Goal: Book appointment/travel/reservation

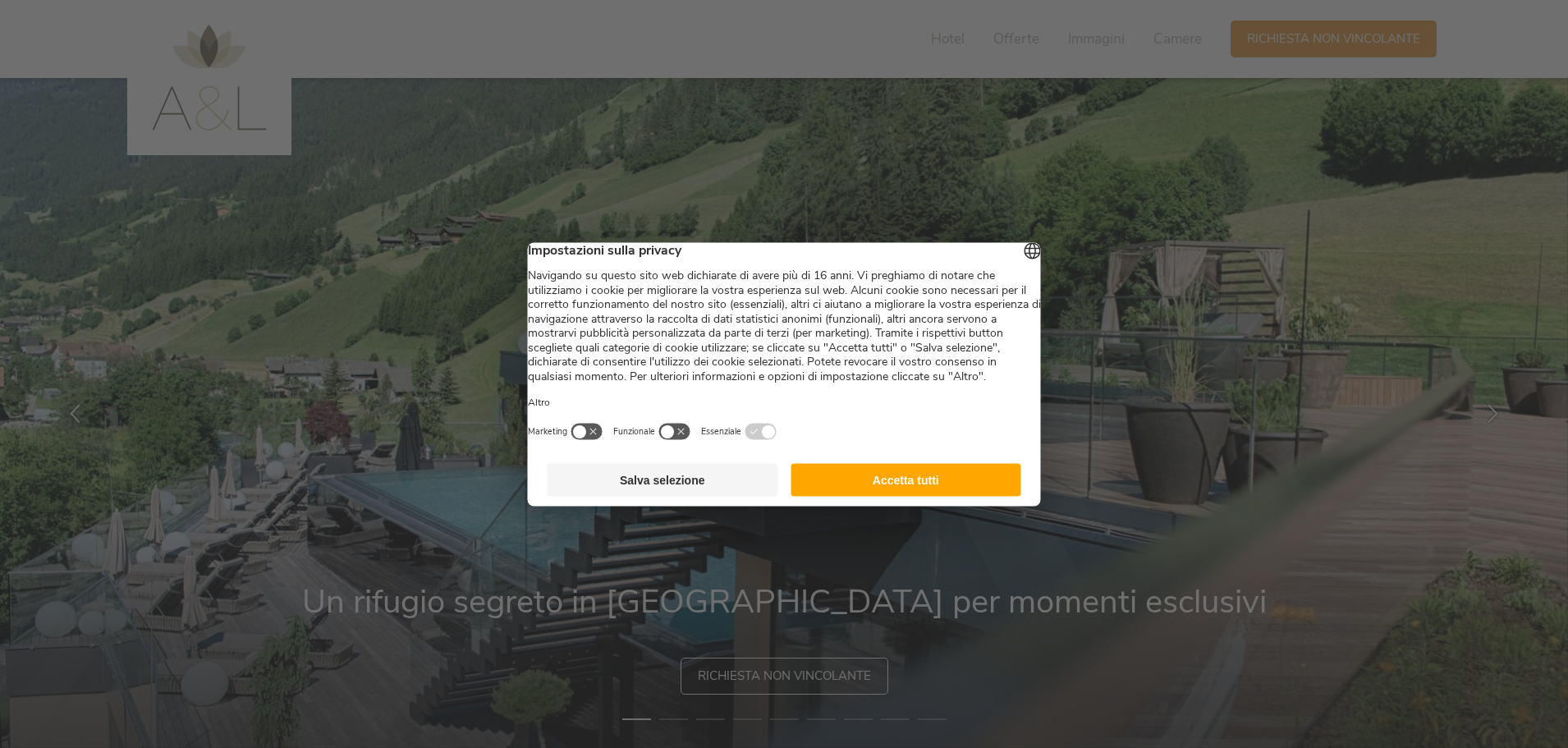
click at [928, 495] on button "Accetta tutti" at bounding box center [906, 480] width 230 height 33
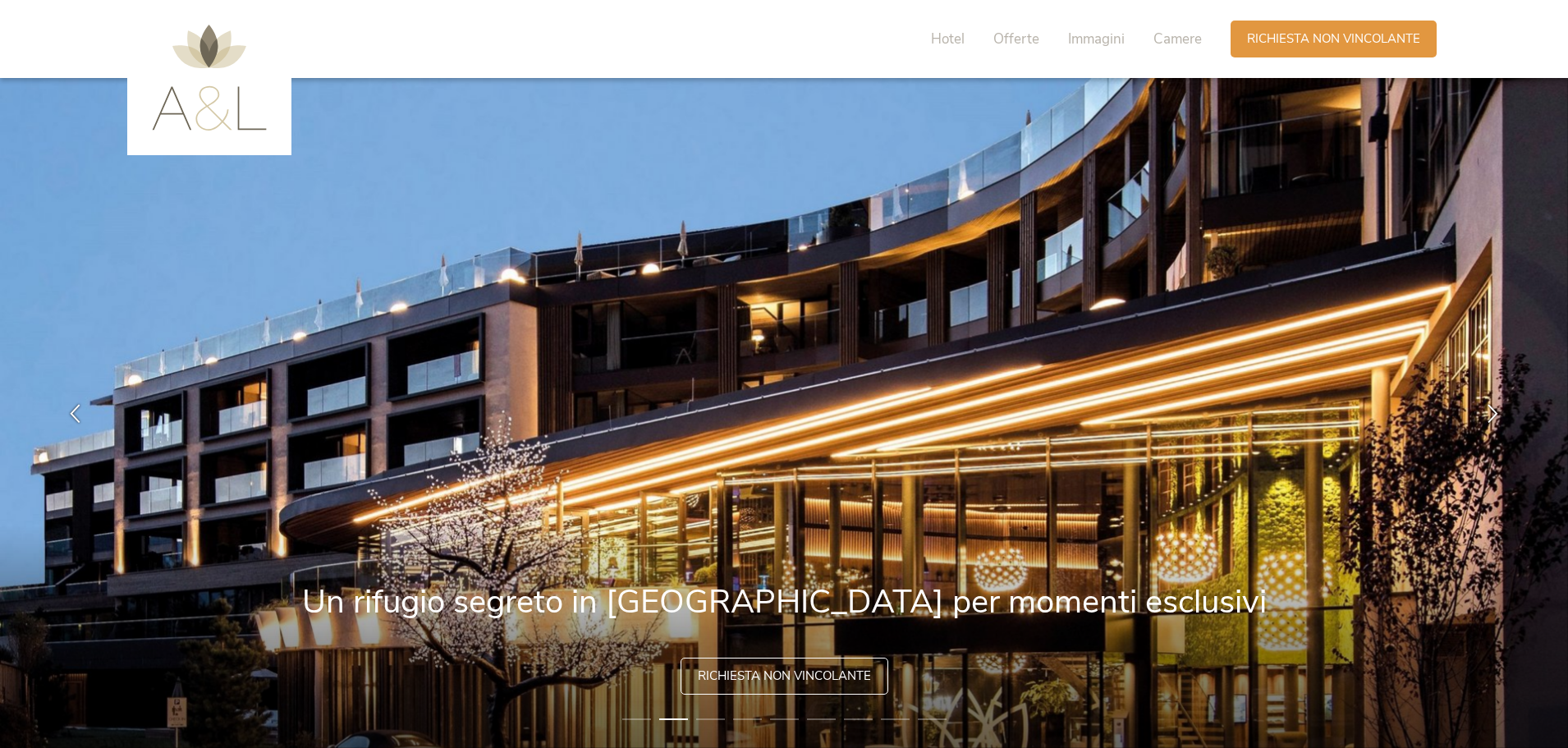
click at [930, 36] on div "Hotel Offerte Immagini Camere" at bounding box center [1071, 39] width 320 height 37
click at [961, 40] on span "Hotel" at bounding box center [947, 39] width 34 height 19
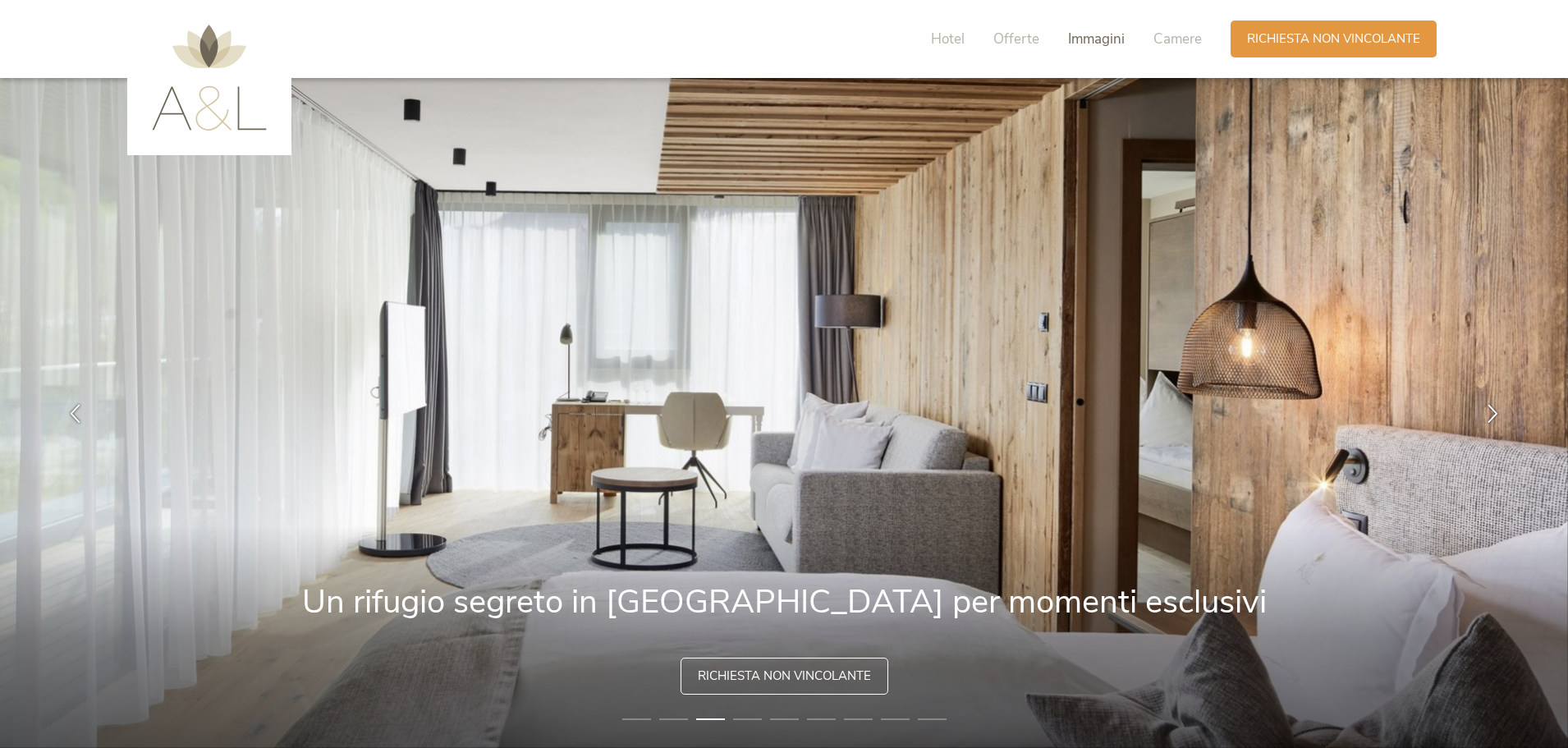
click at [1115, 40] on span "Immagini" at bounding box center [1096, 39] width 56 height 19
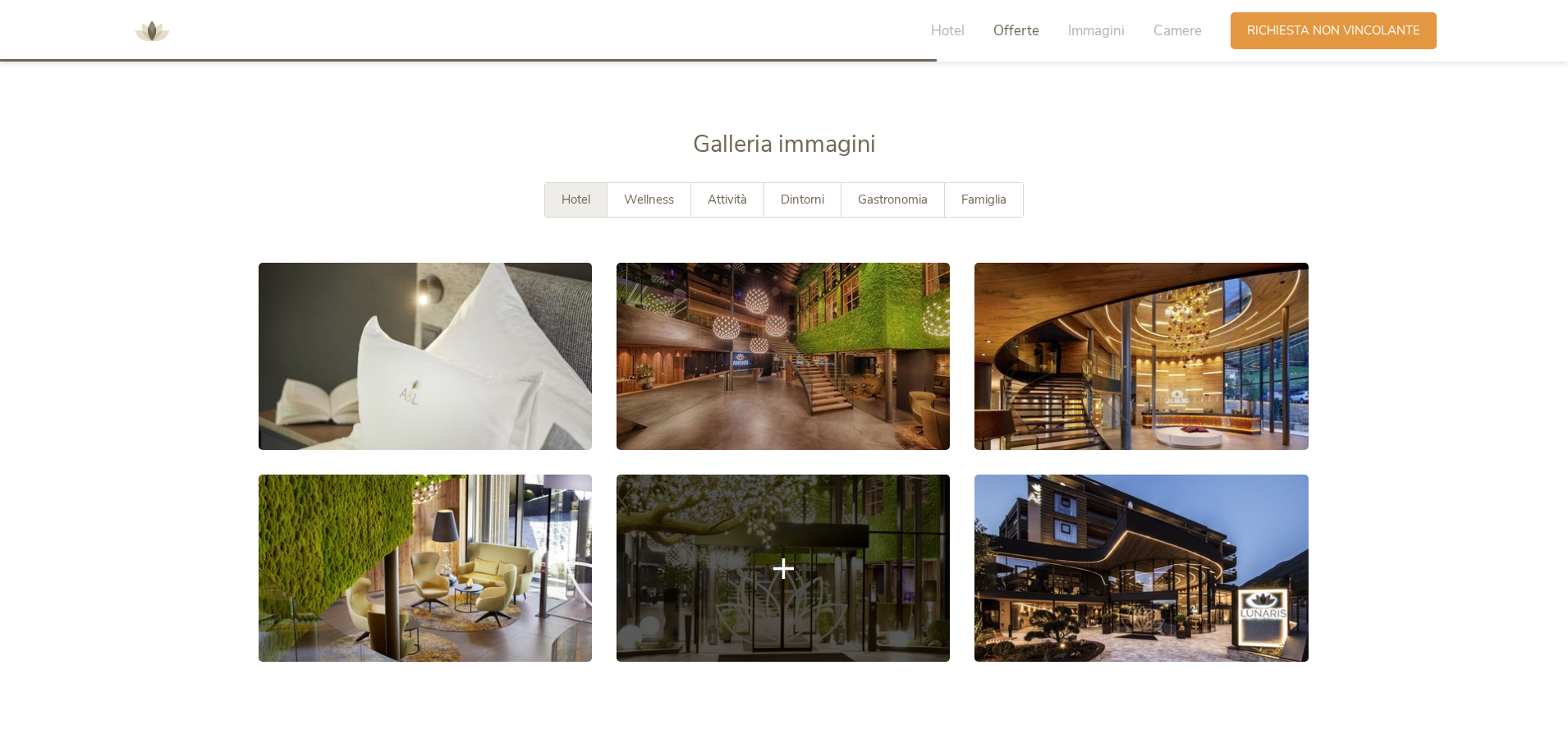
scroll to position [3000, 0]
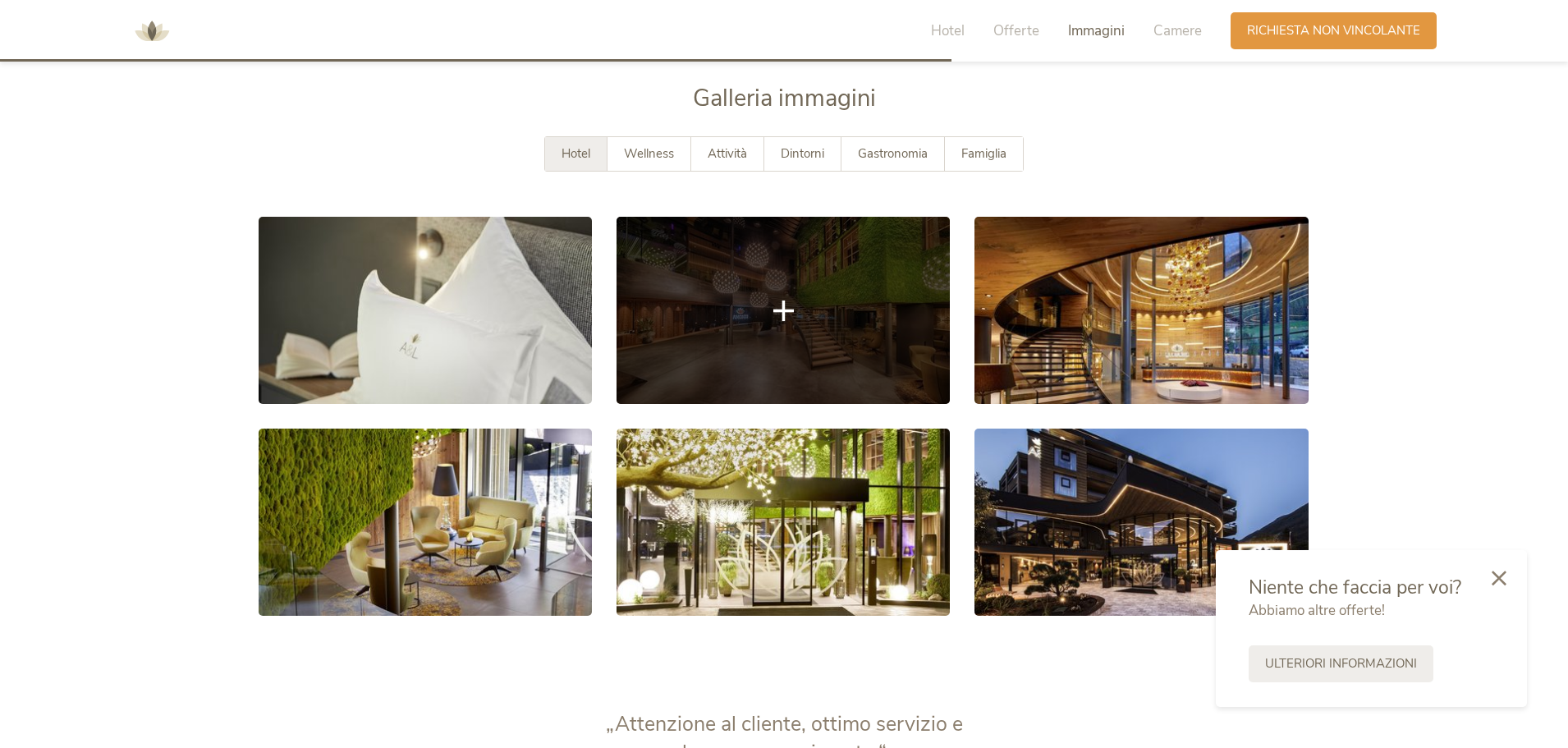
click at [825, 347] on link at bounding box center [783, 311] width 333 height 187
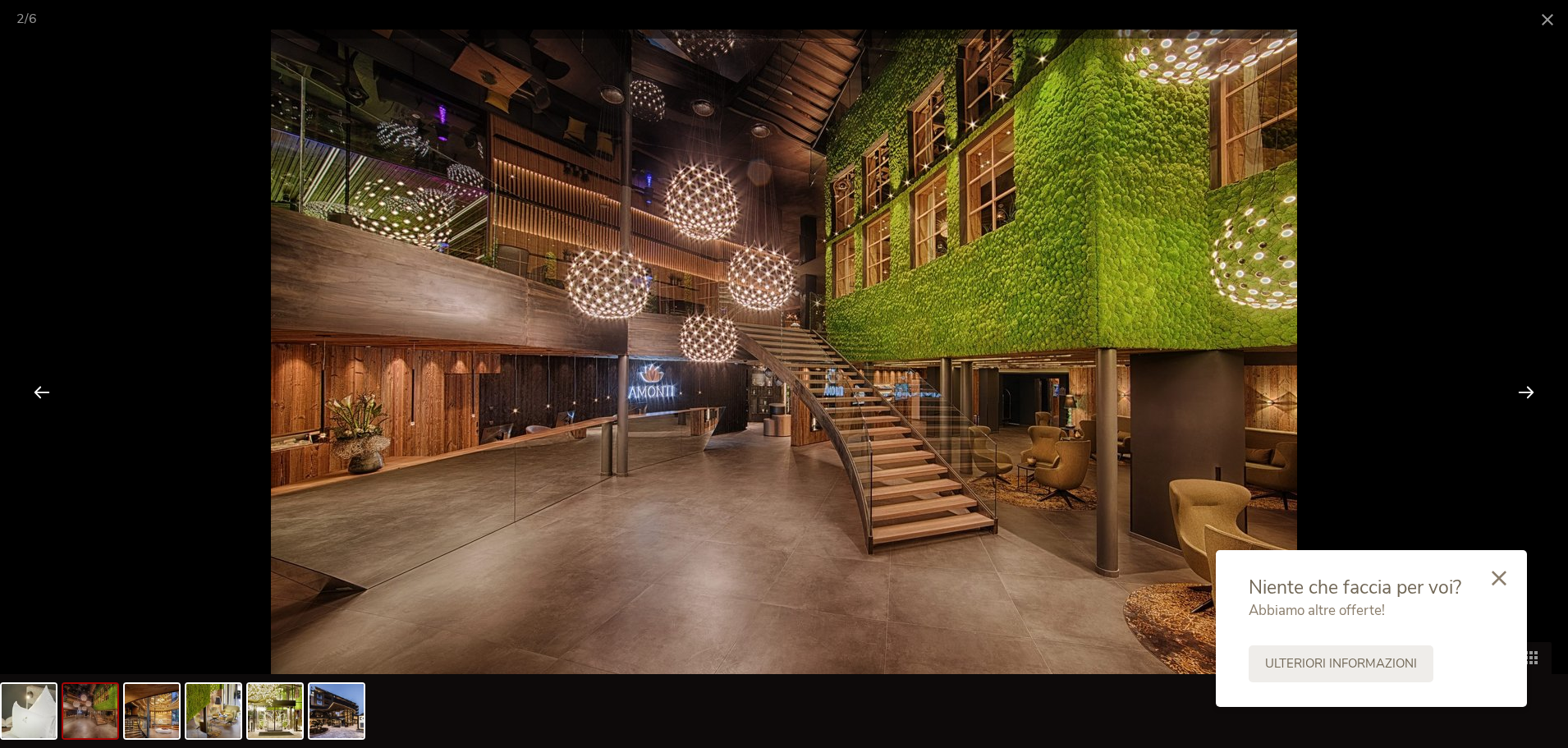
click at [1528, 389] on div at bounding box center [1526, 391] width 51 height 51
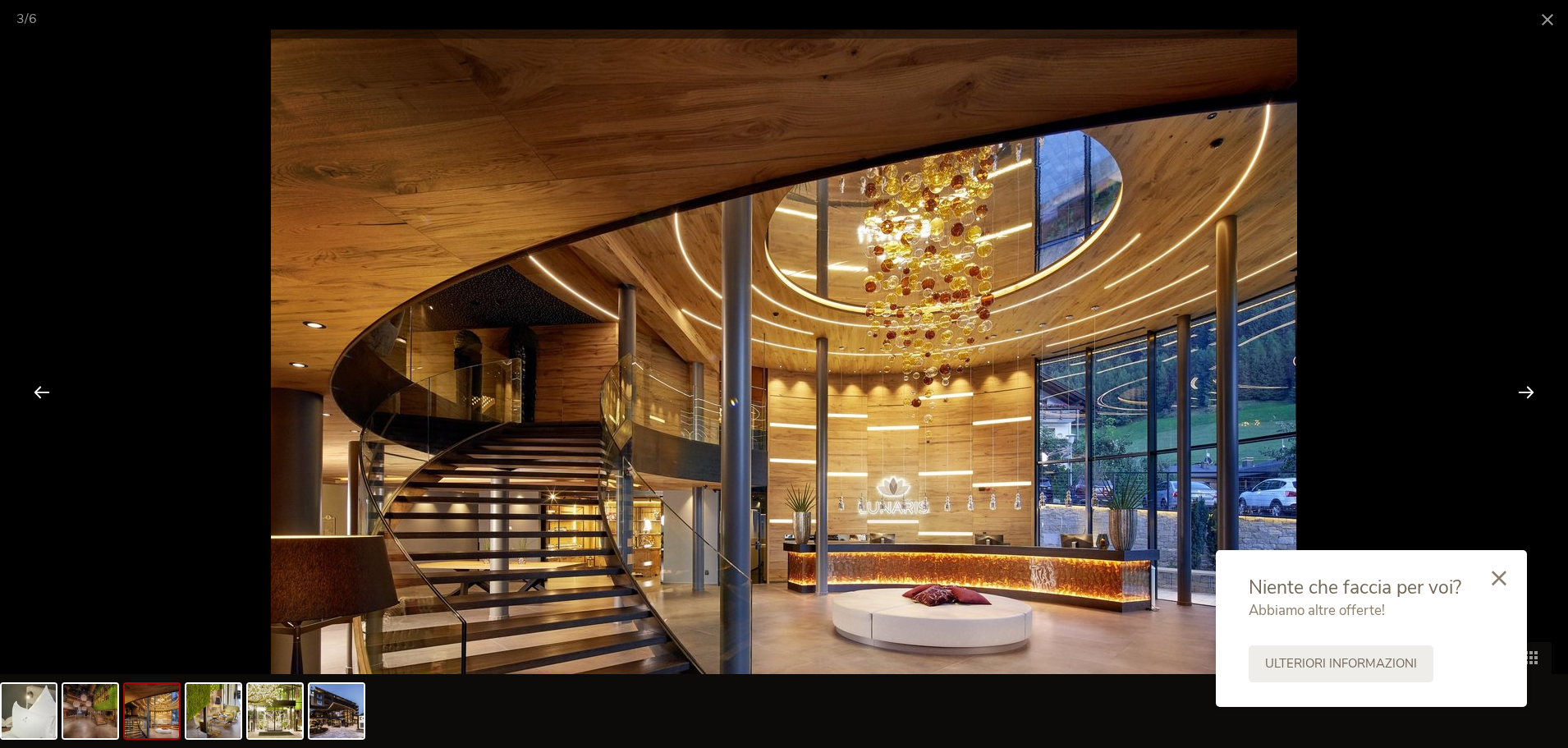
click at [1528, 389] on div at bounding box center [1526, 391] width 51 height 51
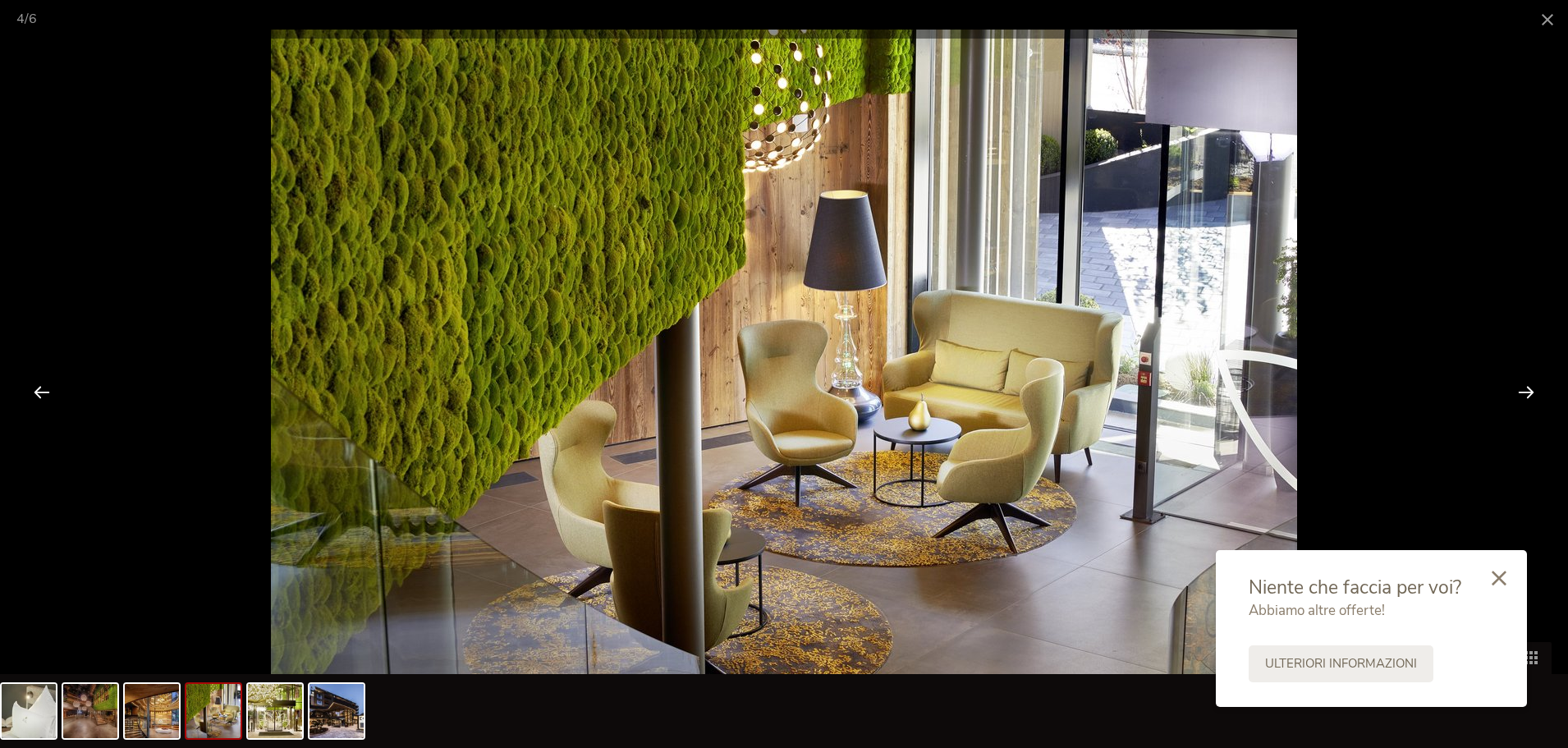
click at [41, 392] on div at bounding box center [41, 391] width 51 height 51
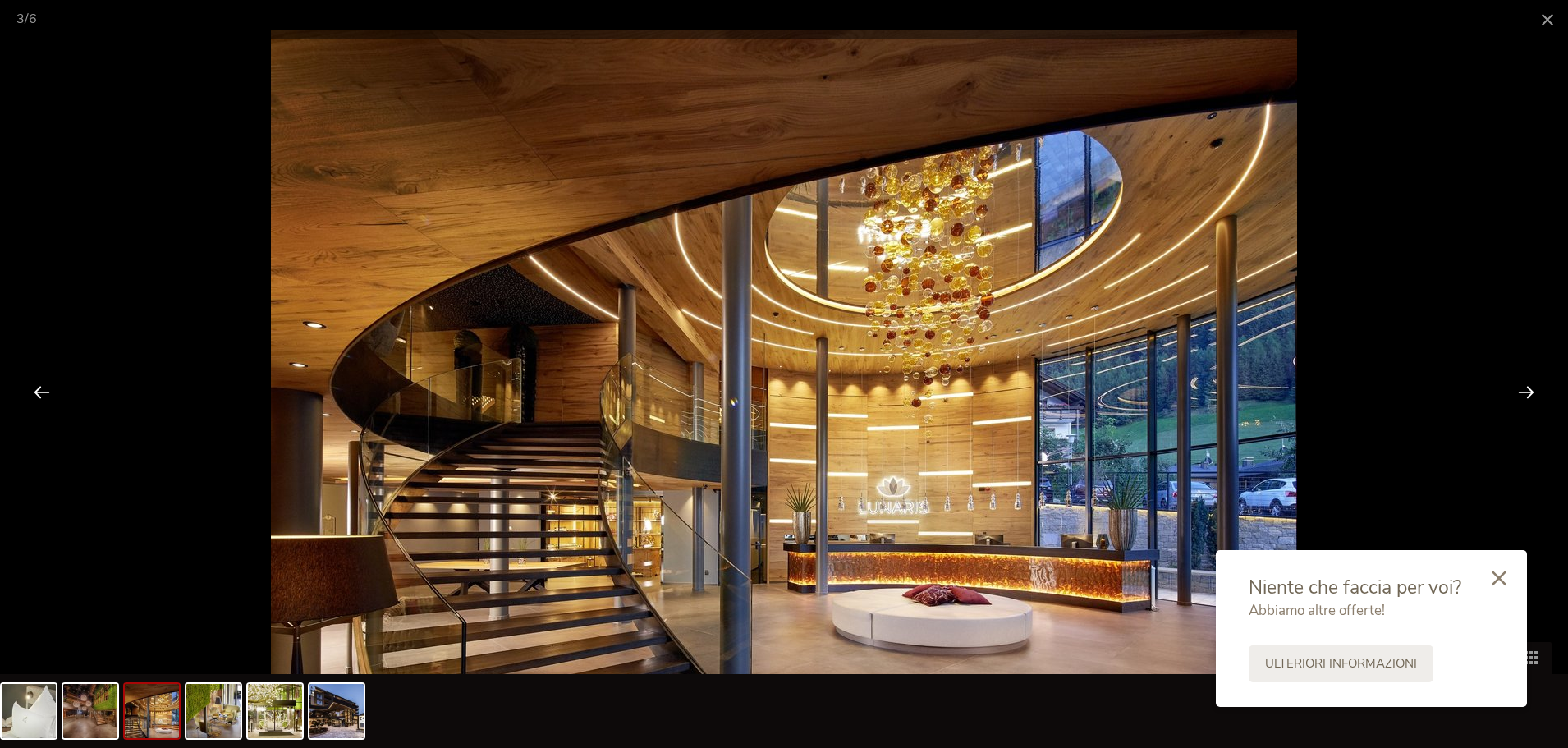
click at [1521, 386] on div at bounding box center [1526, 391] width 51 height 51
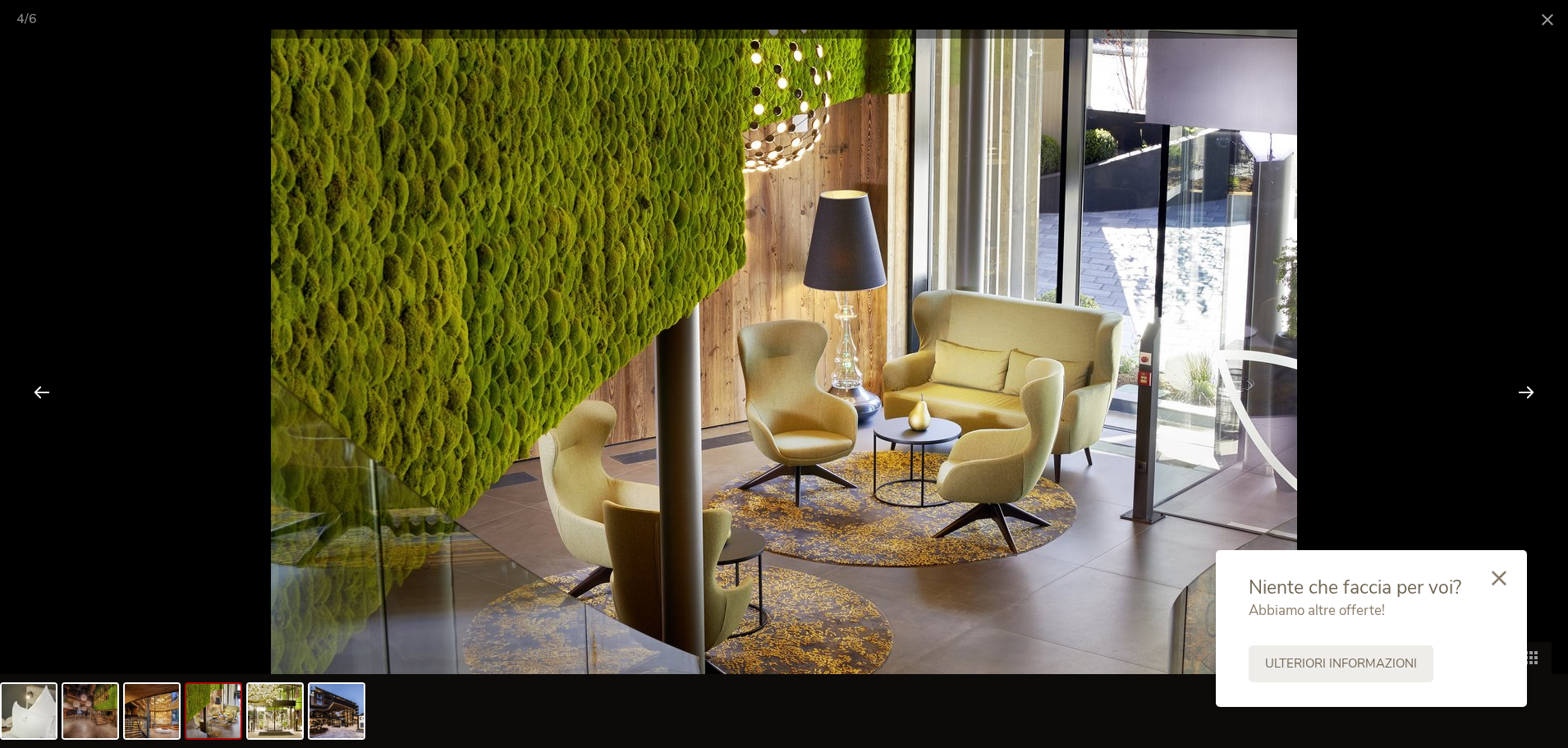
click at [1521, 386] on div at bounding box center [1526, 391] width 51 height 51
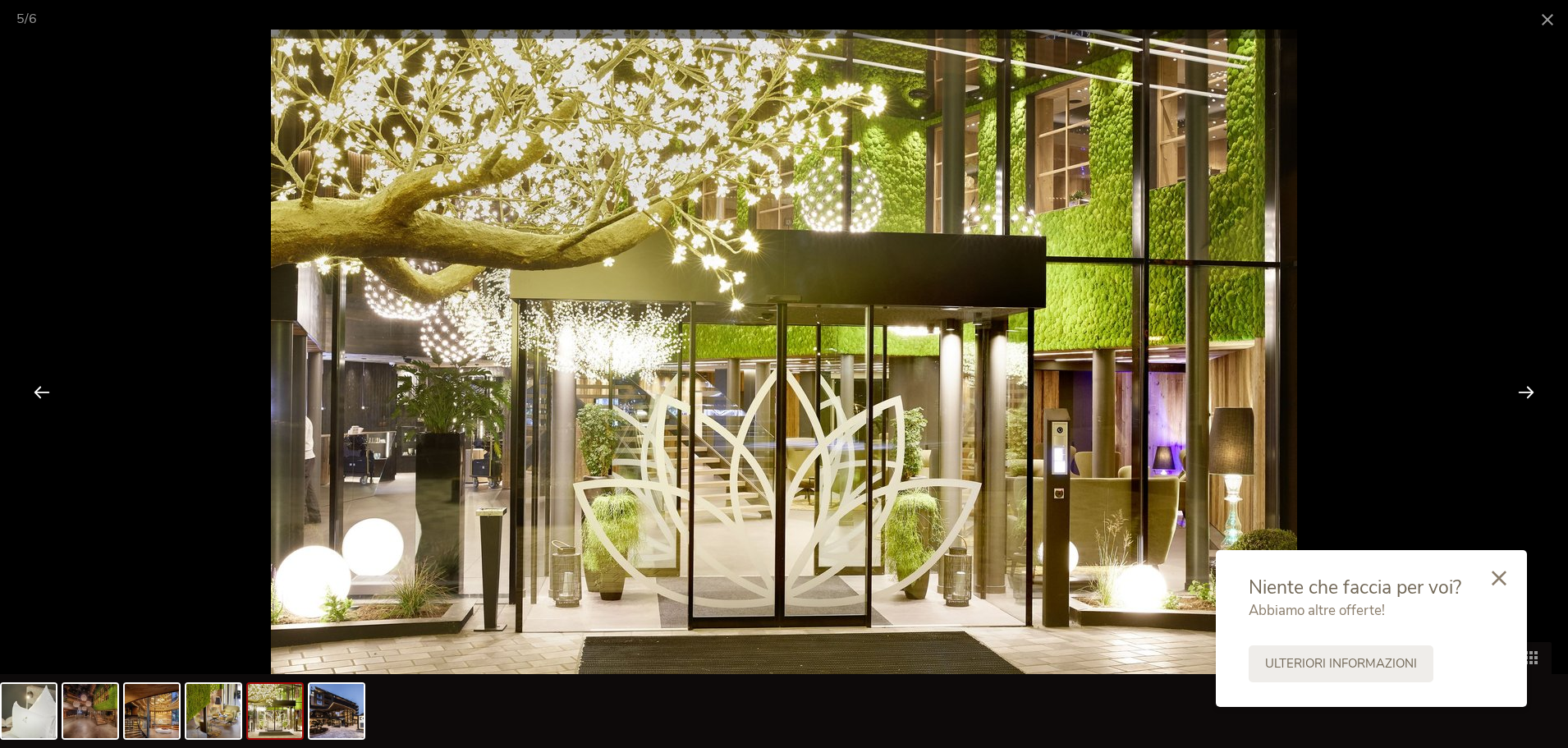
click at [1521, 386] on div at bounding box center [1526, 391] width 51 height 51
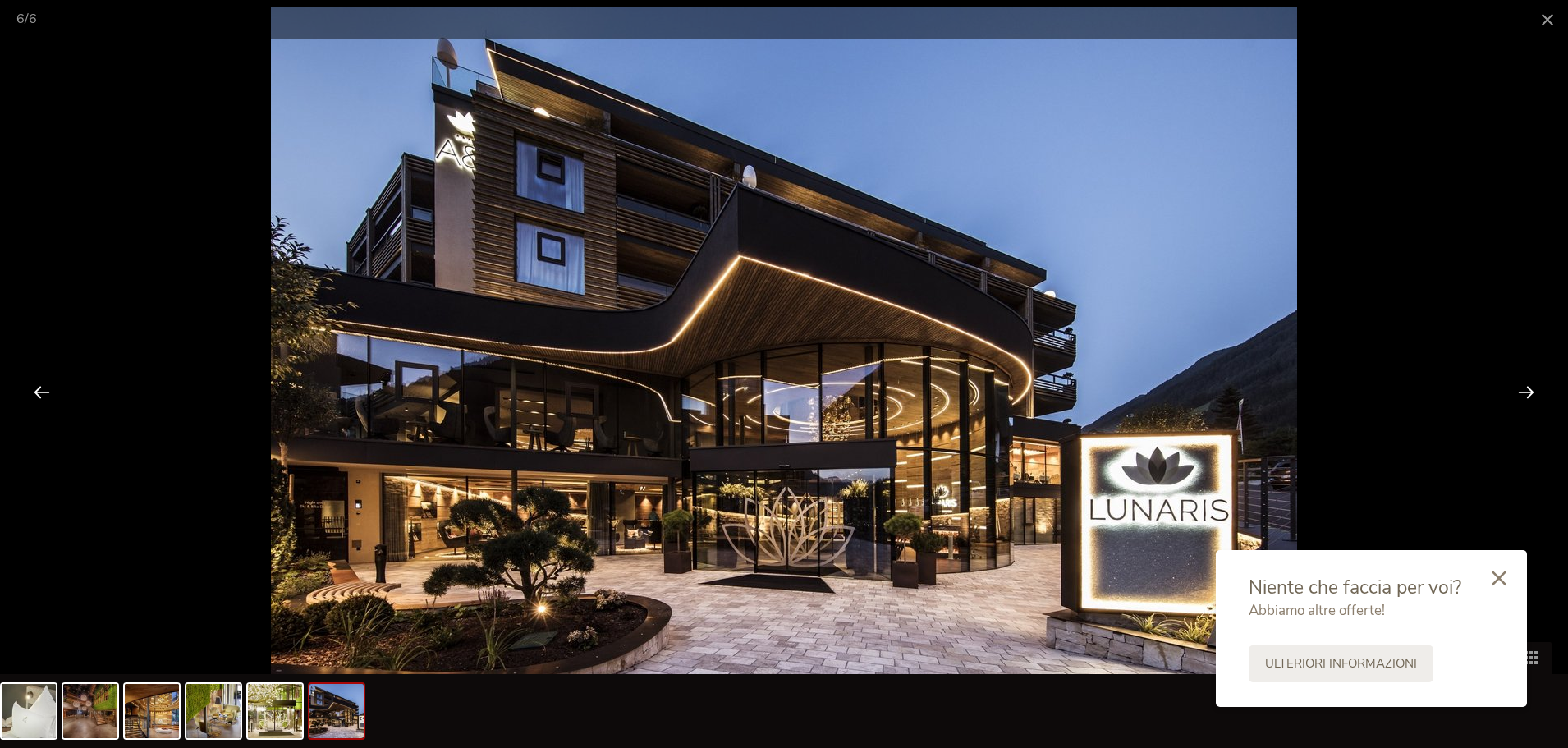
click at [1521, 386] on div at bounding box center [1526, 391] width 51 height 51
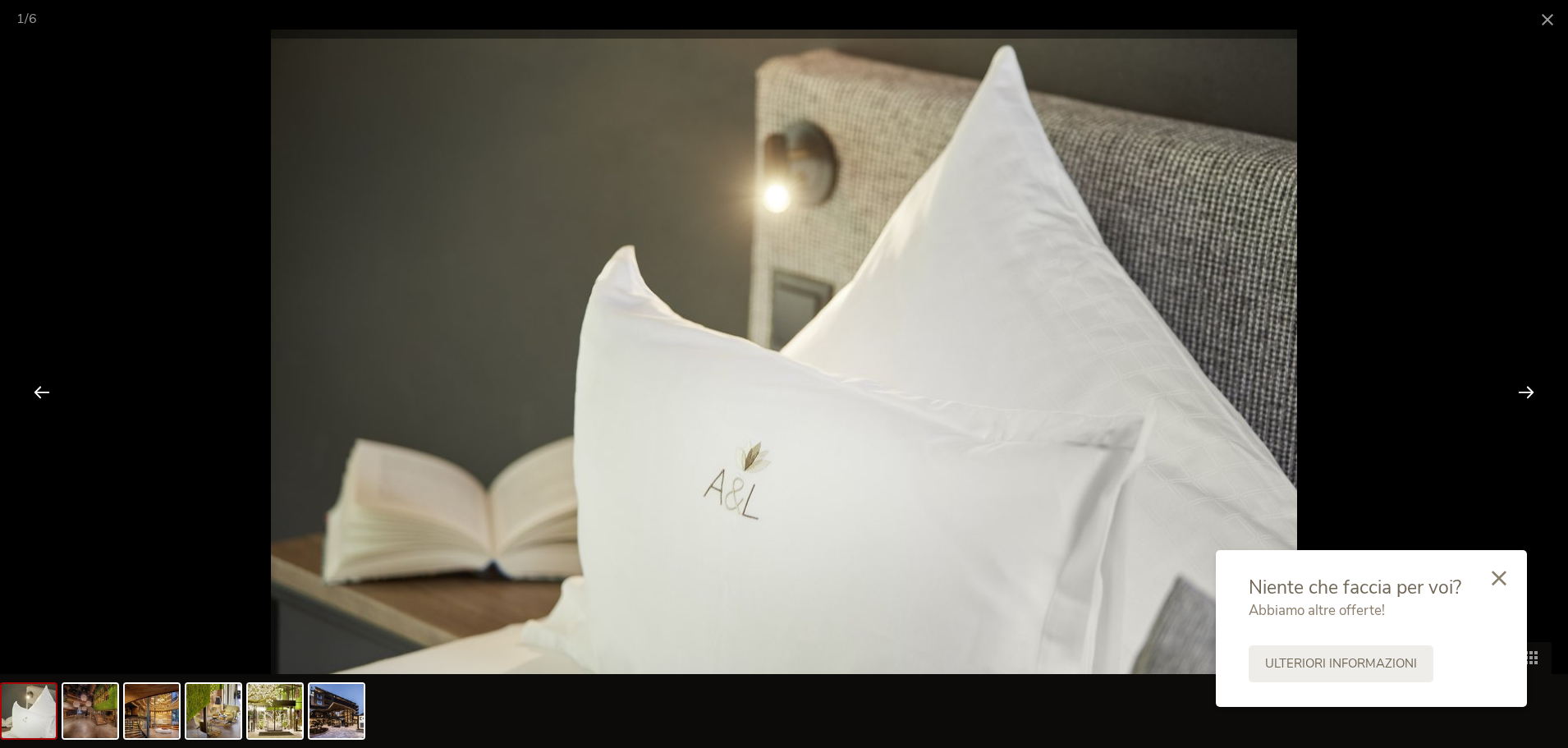
click at [1521, 386] on div at bounding box center [1526, 391] width 51 height 51
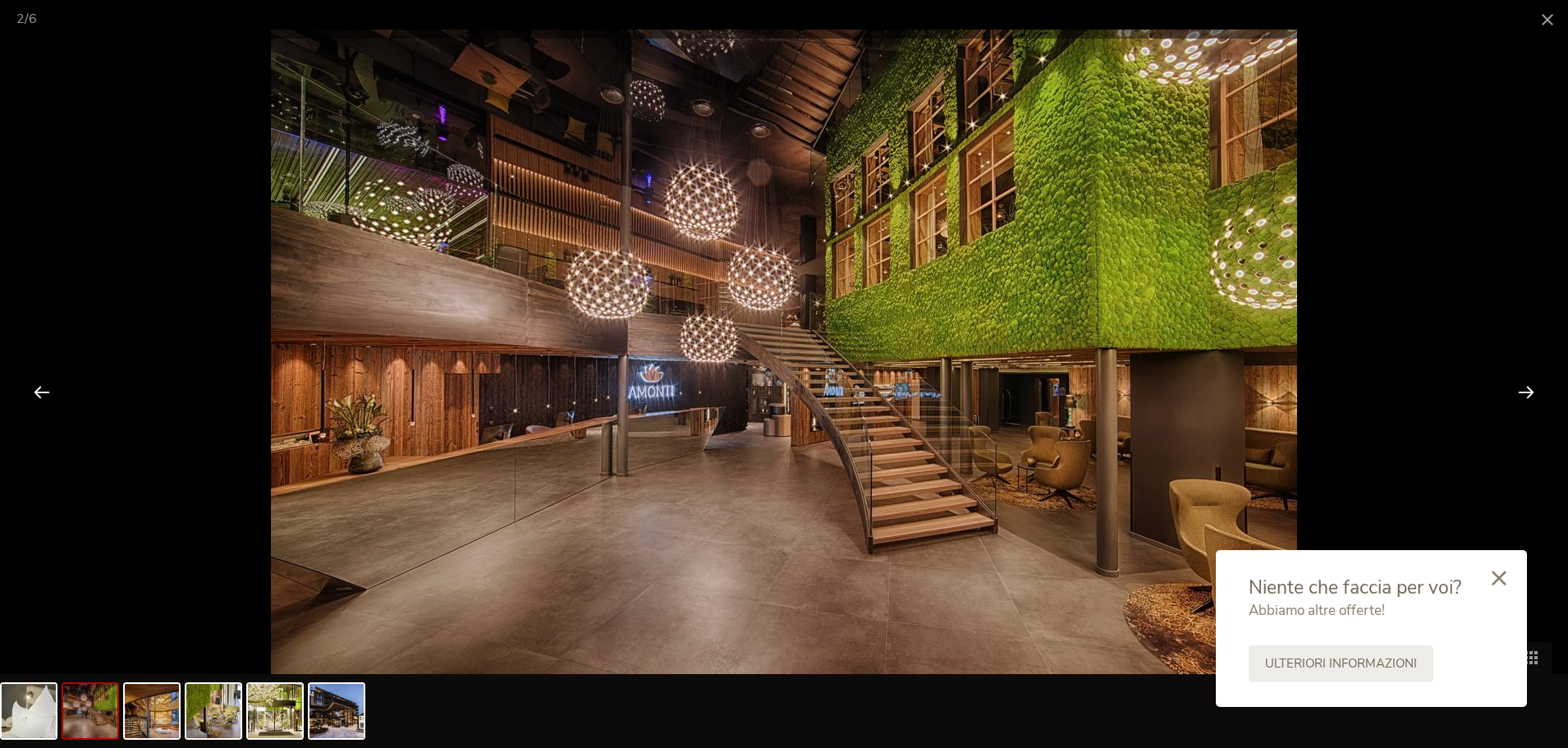
click at [1521, 386] on div at bounding box center [1526, 391] width 51 height 51
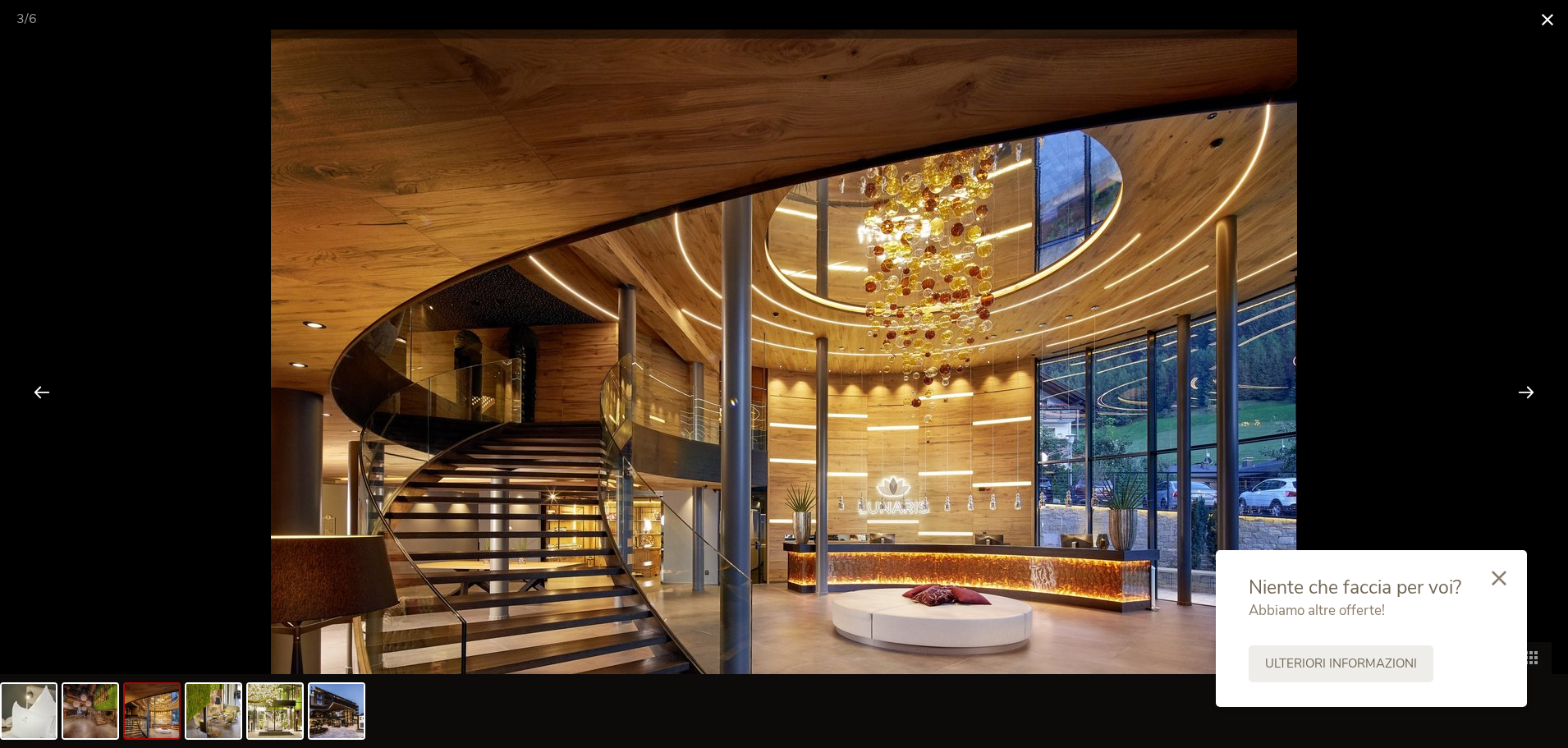
click at [1546, 19] on span at bounding box center [1548, 19] width 41 height 39
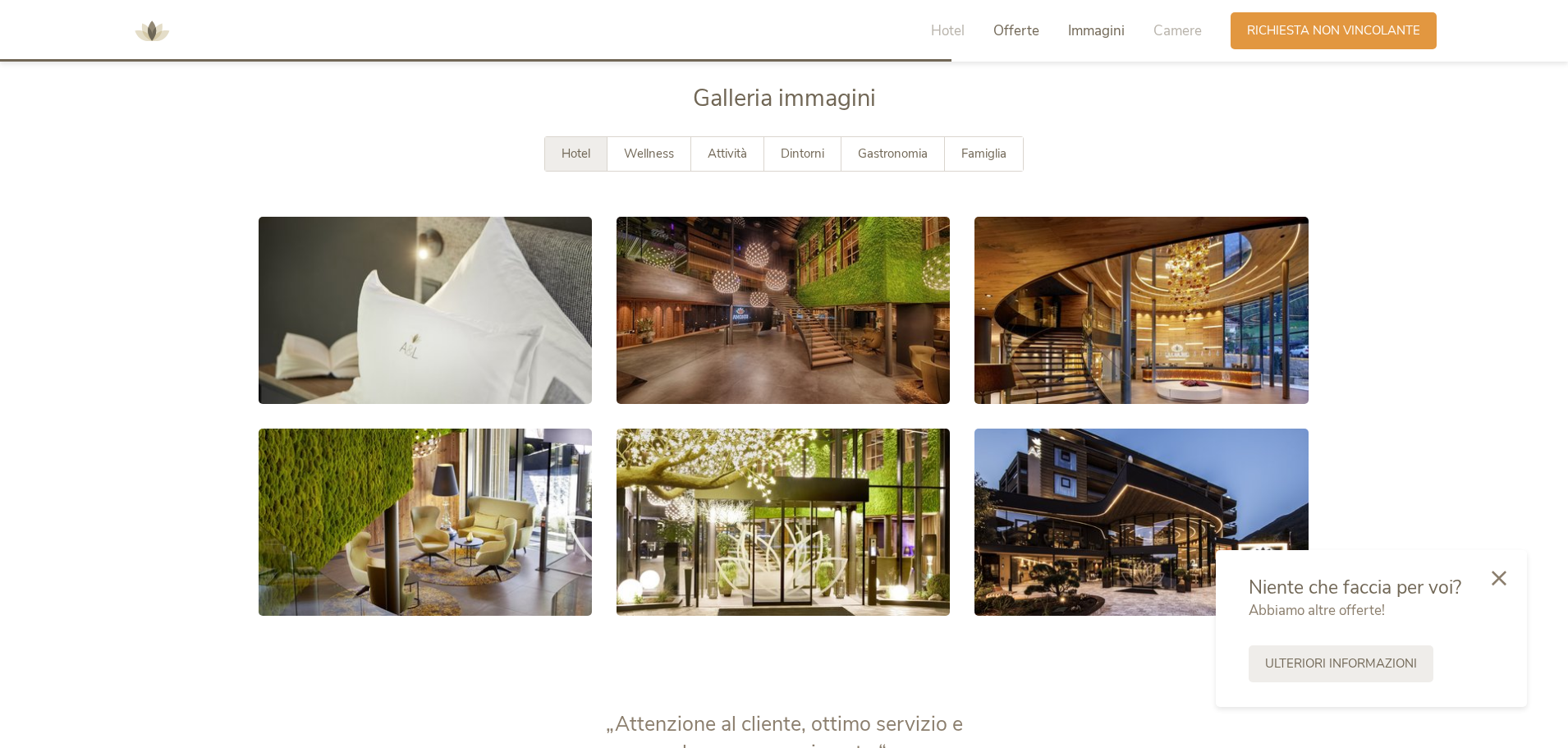
click at [1028, 35] on span "Offerte" at bounding box center [1016, 31] width 46 height 19
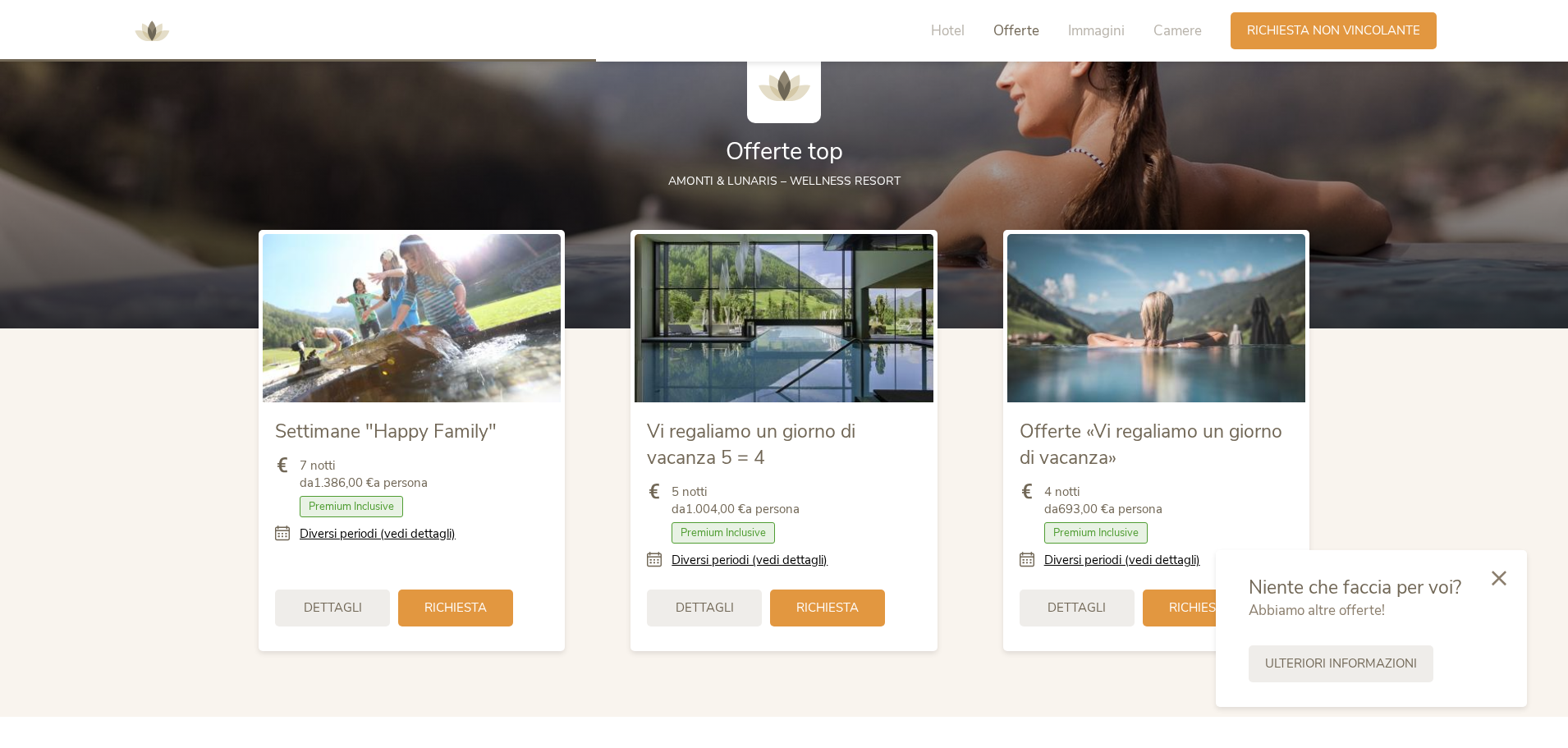
scroll to position [1943, 0]
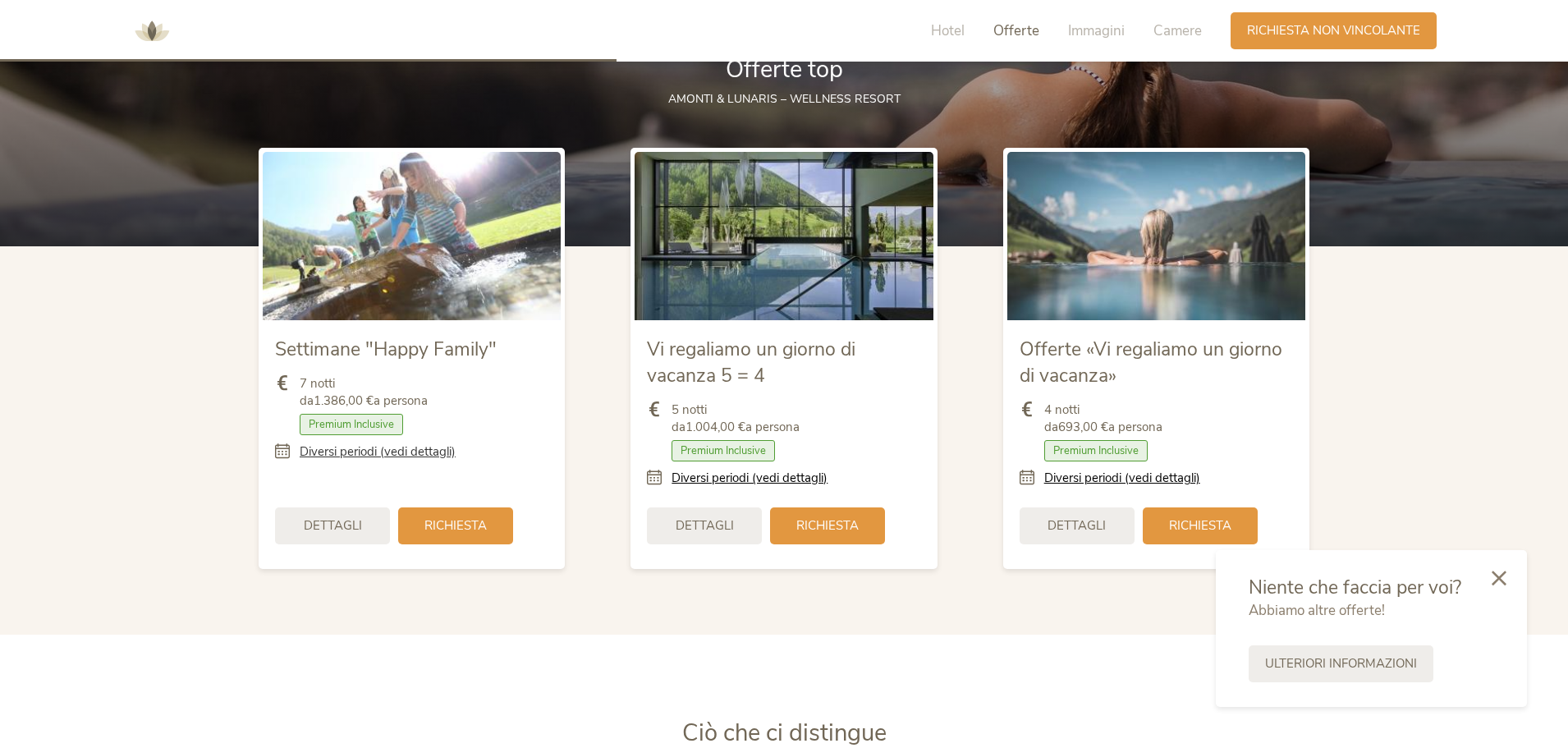
click at [421, 455] on link "Diversi periodi (vedi dettagli)" at bounding box center [378, 451] width 156 height 17
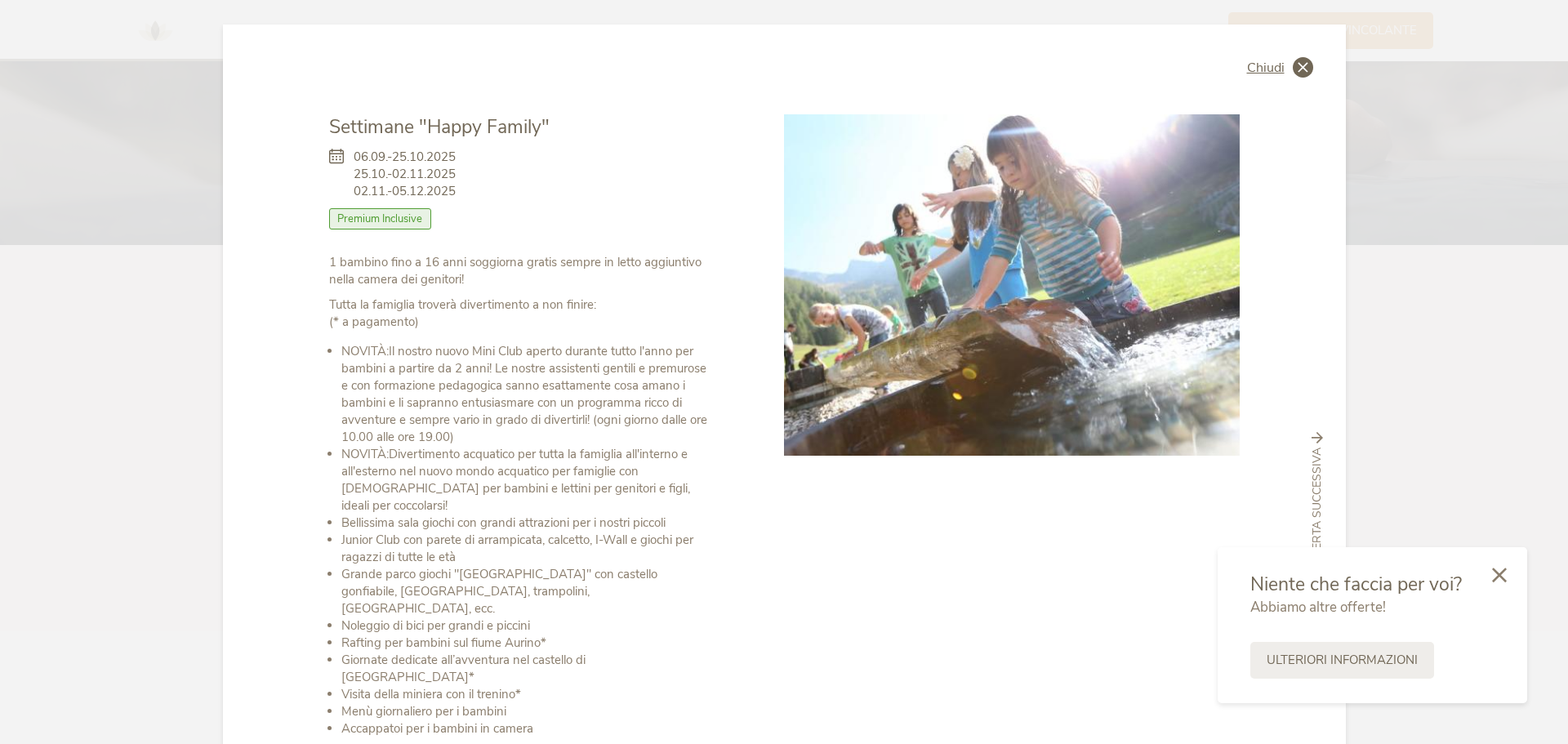
click at [1302, 66] on icon at bounding box center [1303, 67] width 21 height 21
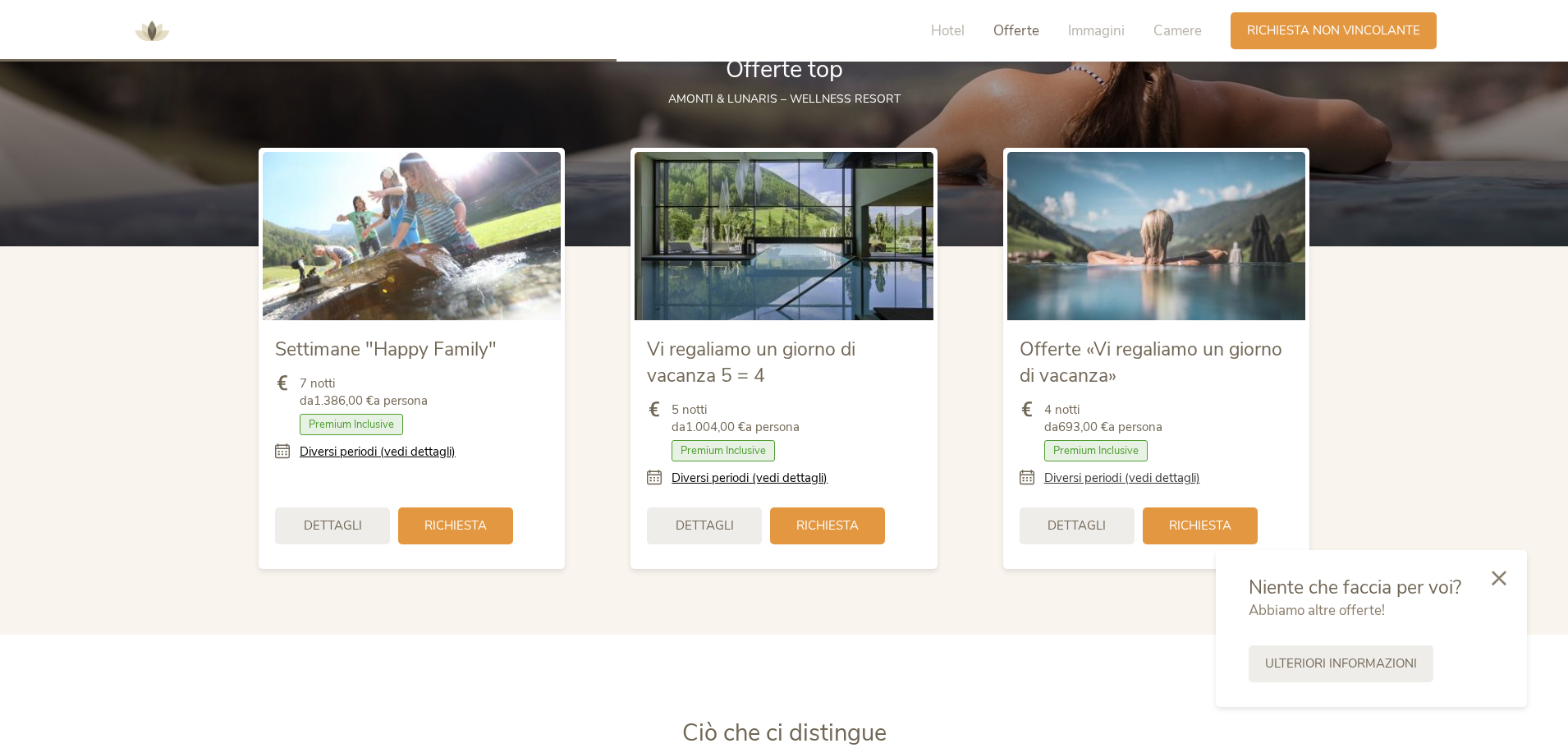
click at [1104, 481] on link "Diversi periodi (vedi dettagli)" at bounding box center [1122, 478] width 156 height 17
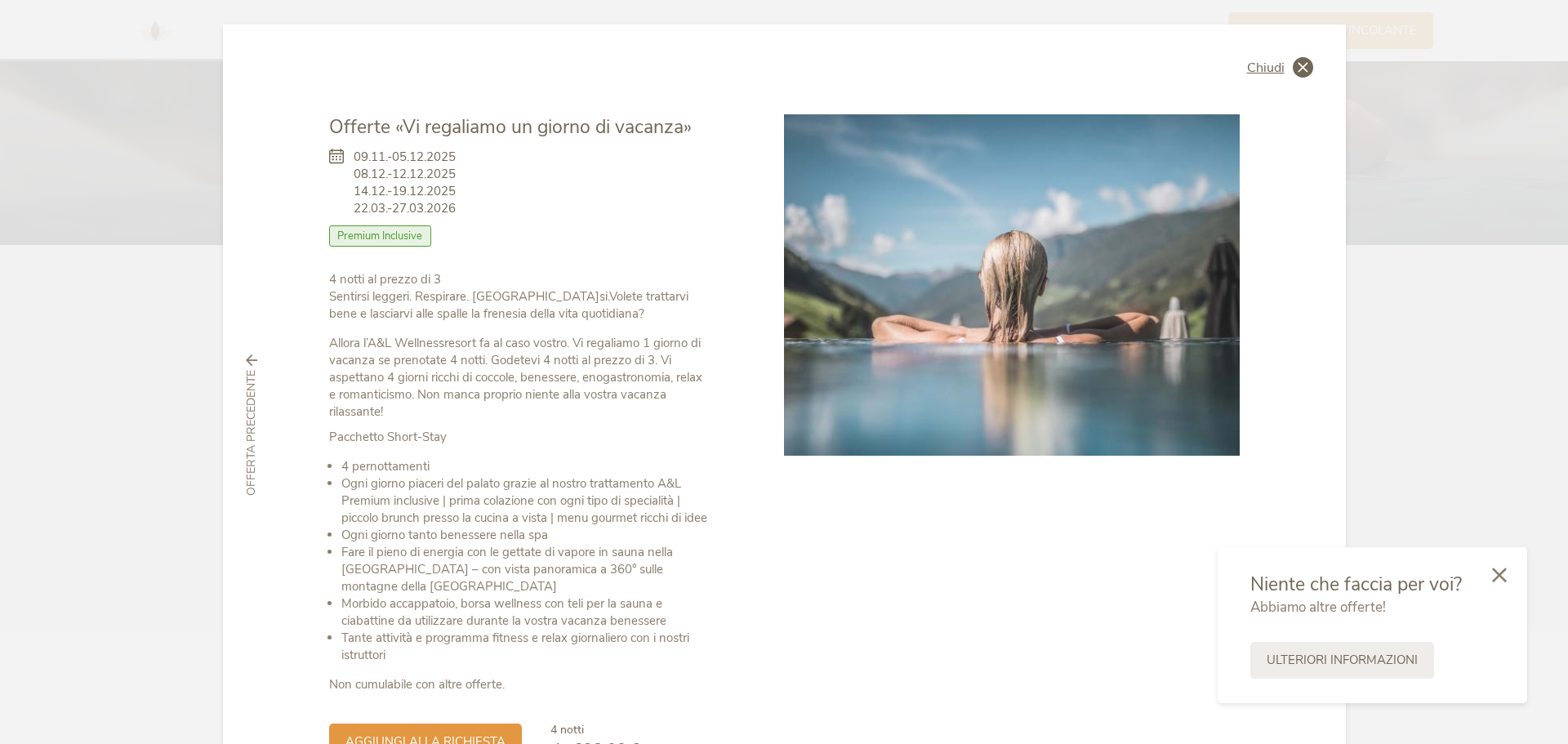
click at [1296, 68] on icon at bounding box center [1303, 67] width 21 height 21
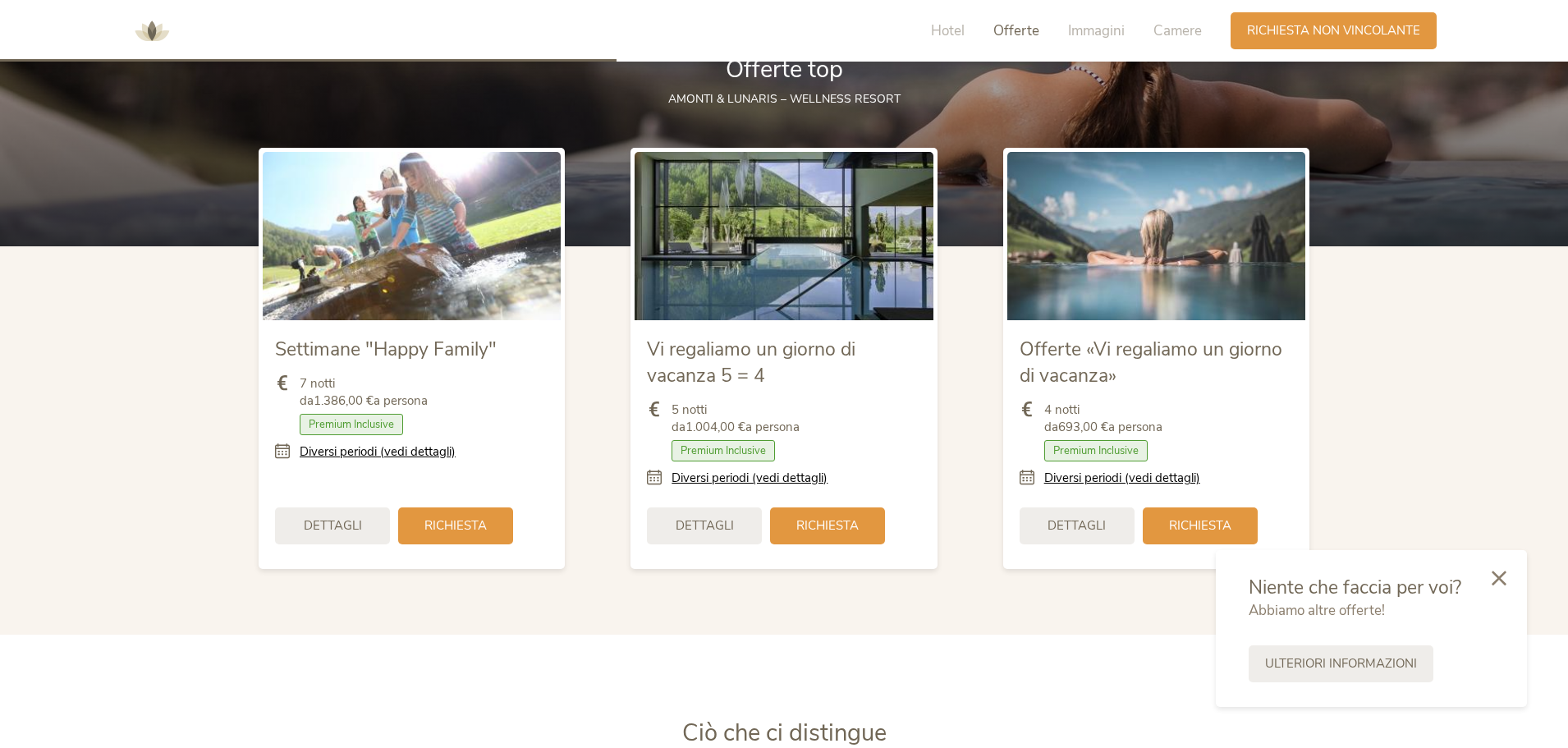
drag, startPoint x: 757, startPoint y: 478, endPoint x: 766, endPoint y: 476, distance: 9.2
click at [757, 478] on link "Diversi periodi (vedi dettagli)" at bounding box center [749, 478] width 156 height 17
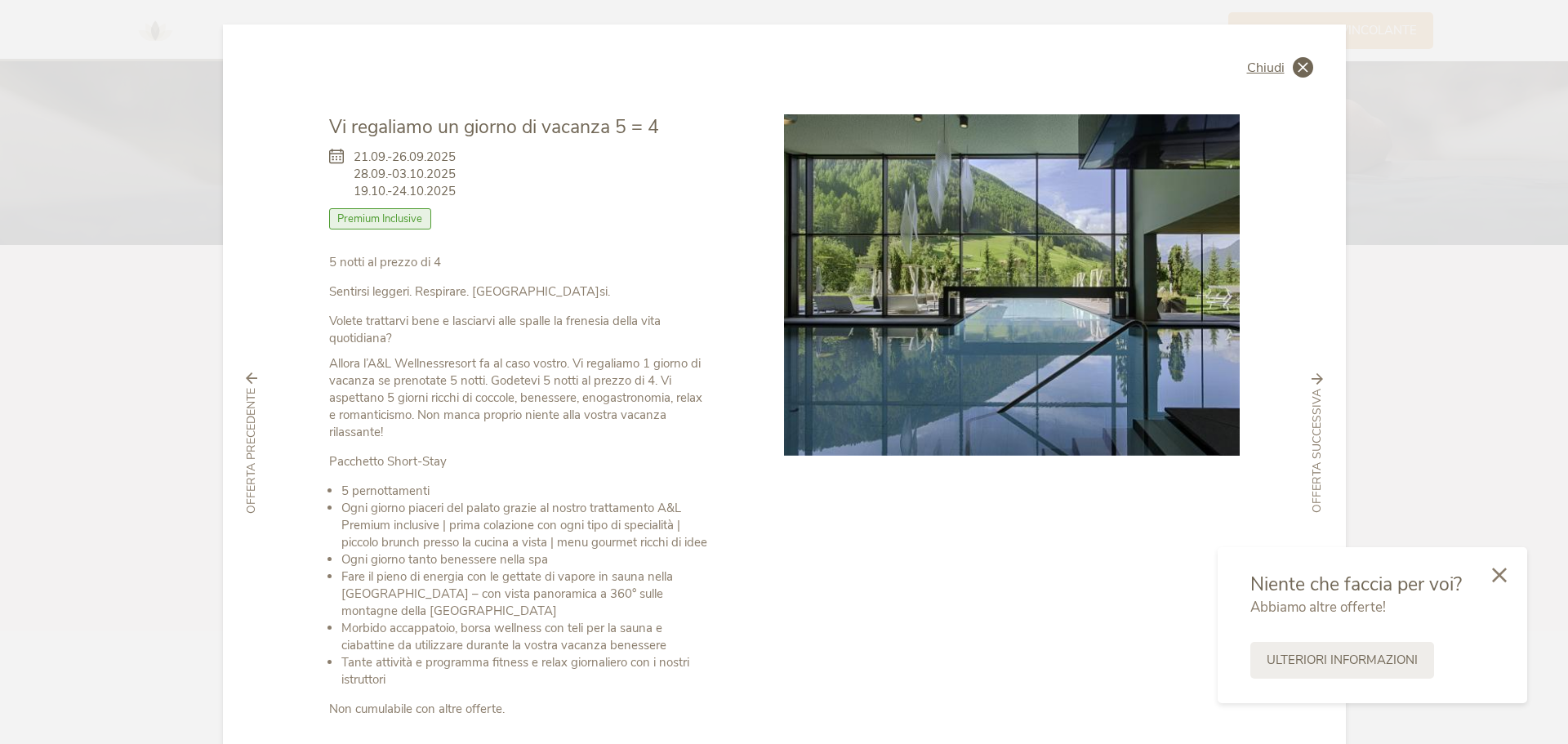
click at [1300, 63] on icon at bounding box center [1303, 67] width 21 height 21
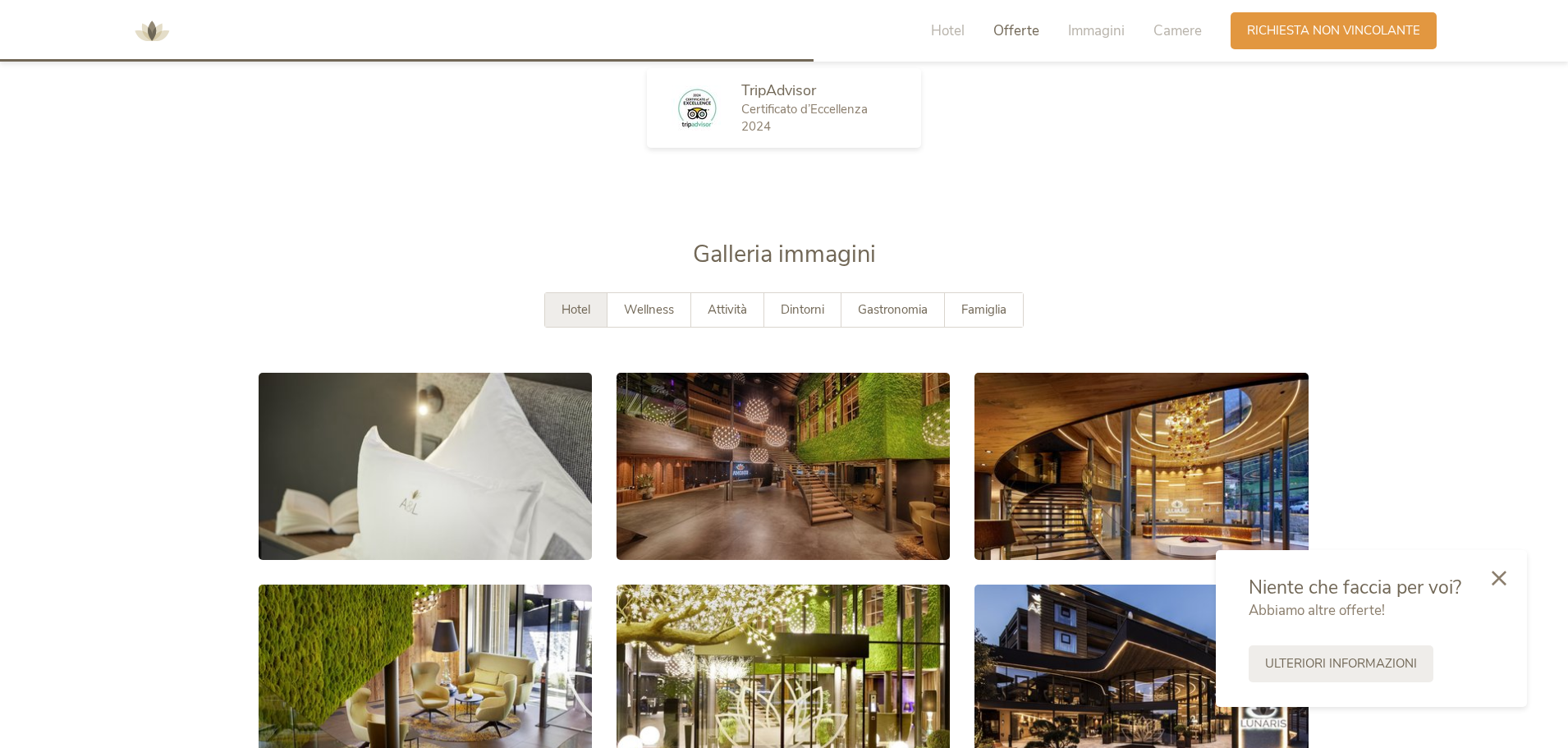
scroll to position [2846, 0]
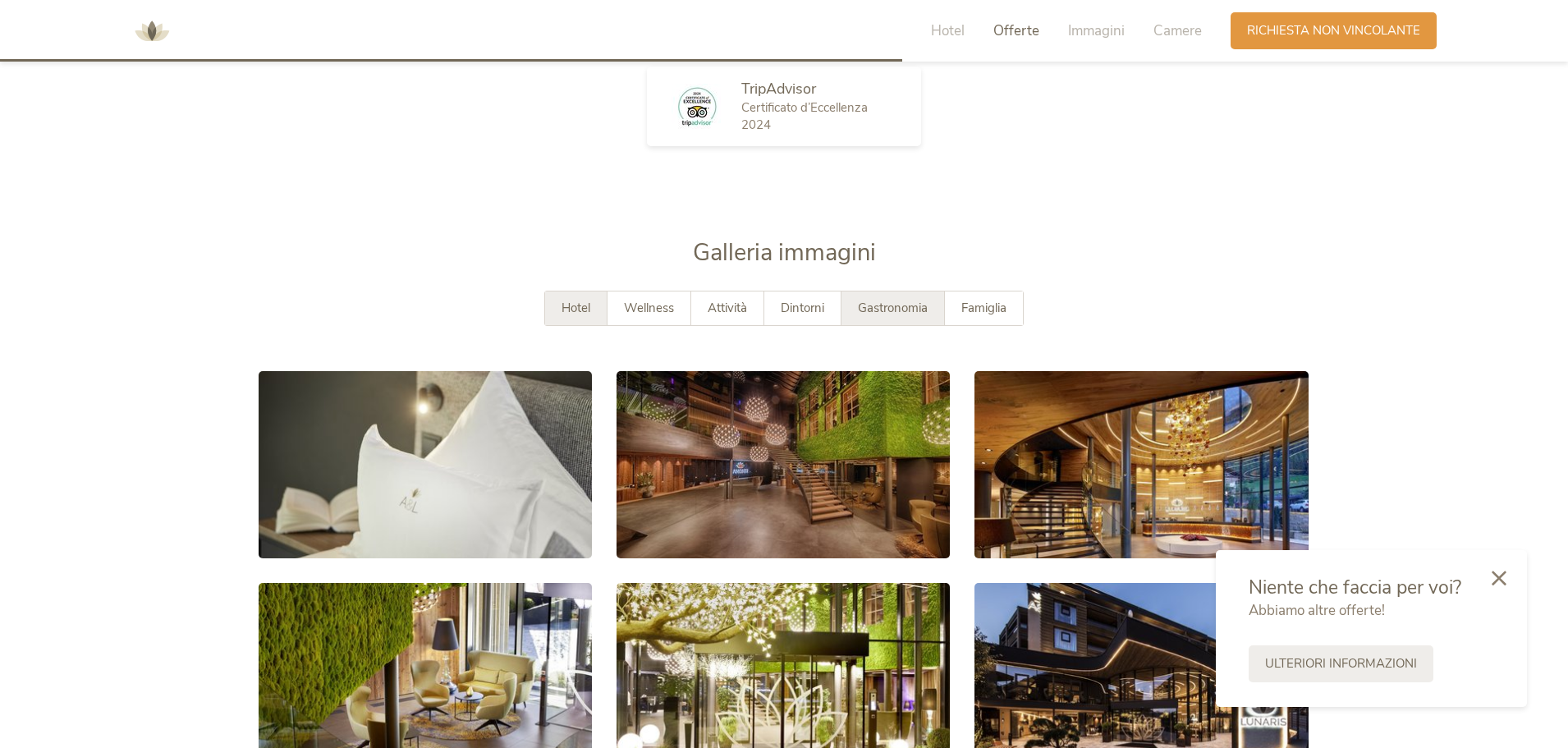
drag, startPoint x: 803, startPoint y: 309, endPoint x: 841, endPoint y: 317, distance: 38.8
click at [803, 309] on span "Dintorni" at bounding box center [802, 308] width 44 height 17
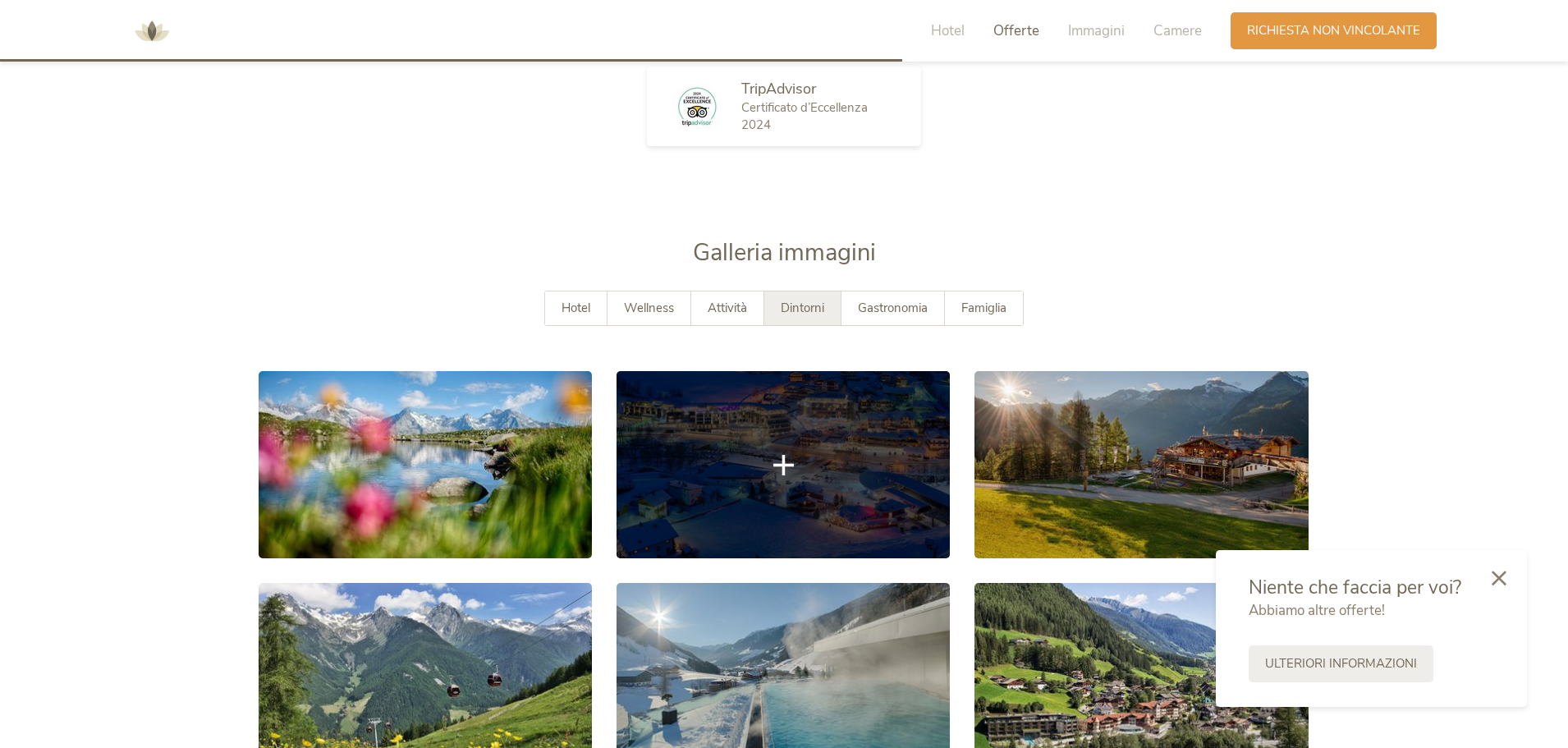
click at [752, 495] on link at bounding box center [783, 465] width 333 height 187
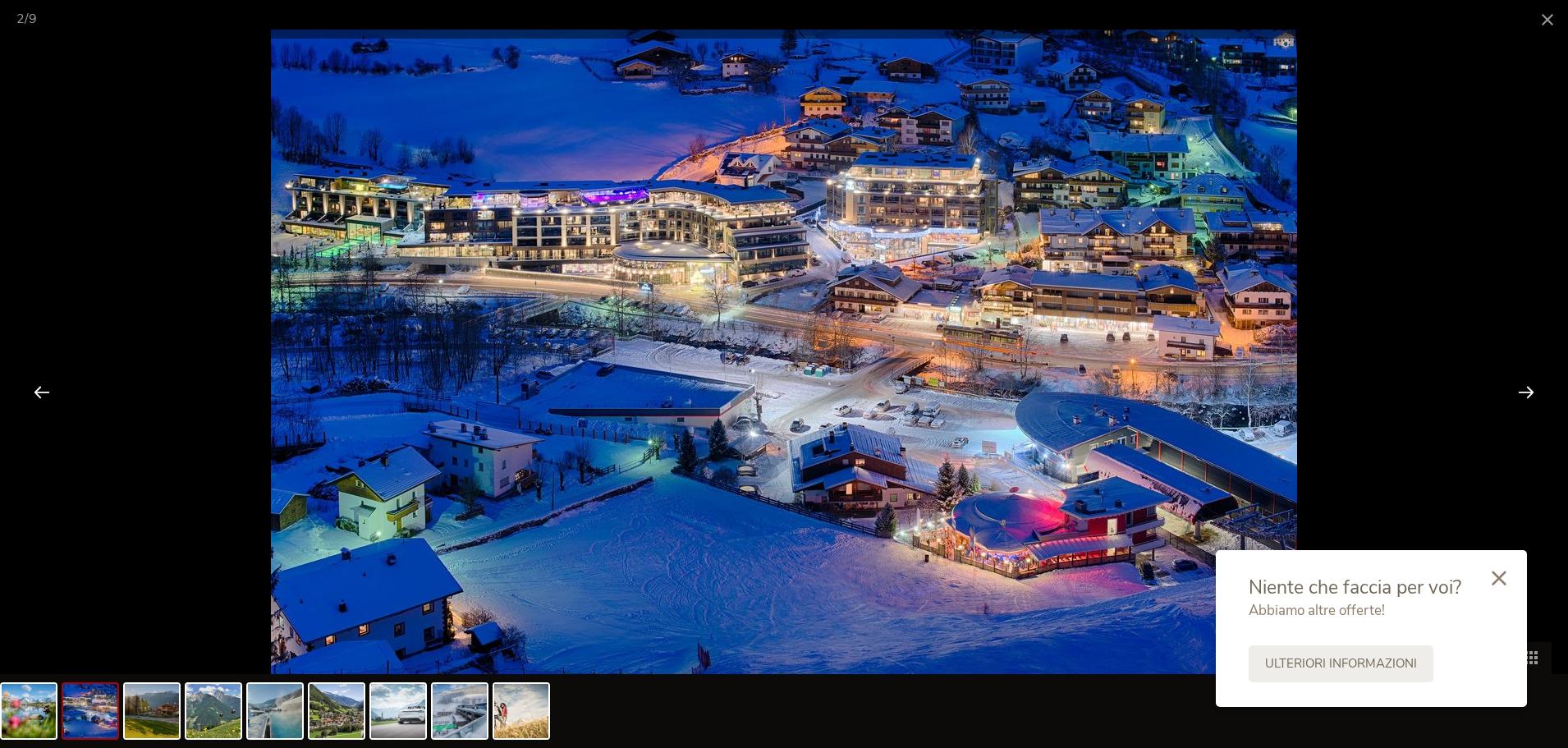
click at [1523, 393] on div at bounding box center [1526, 391] width 51 height 51
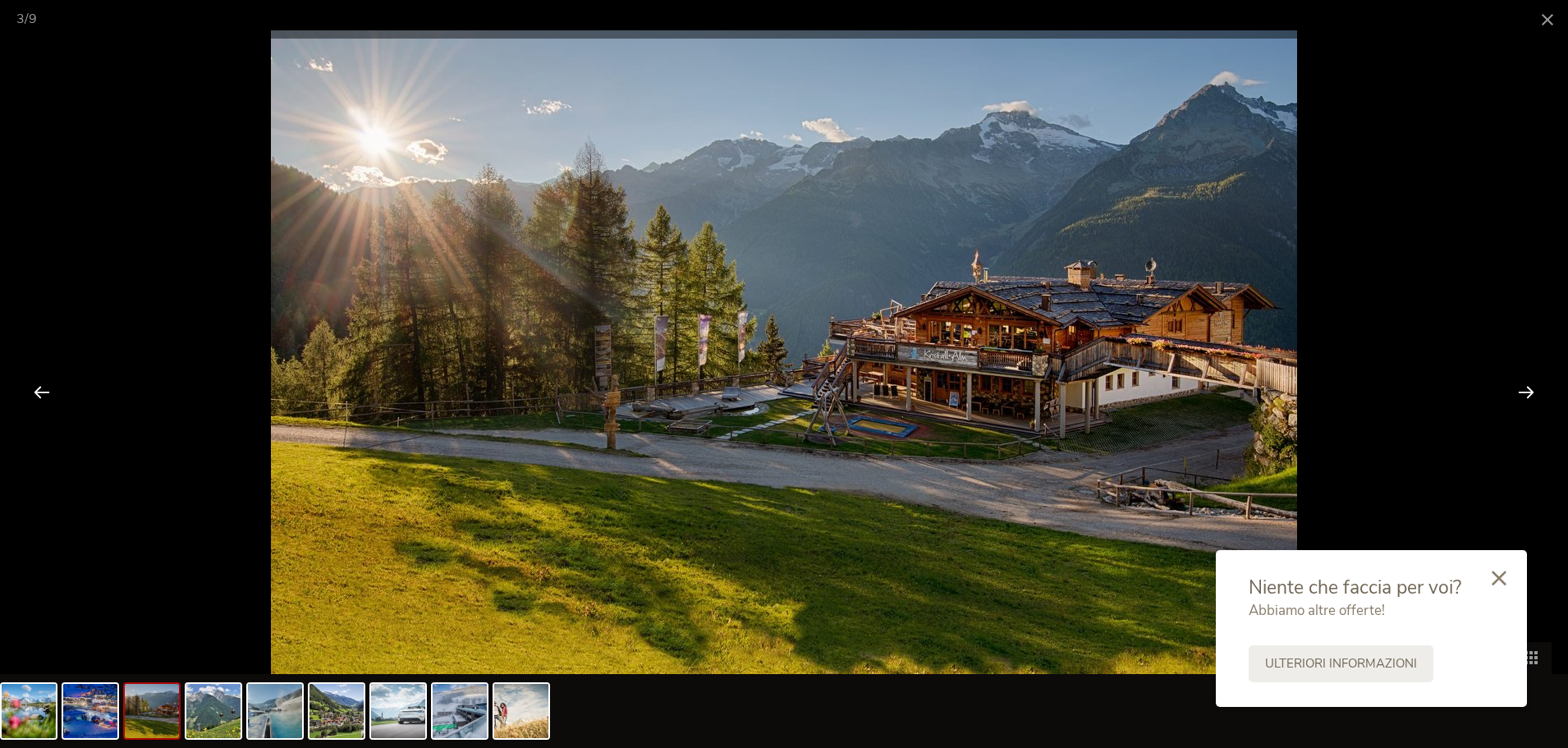
click at [1523, 393] on div at bounding box center [1526, 391] width 51 height 51
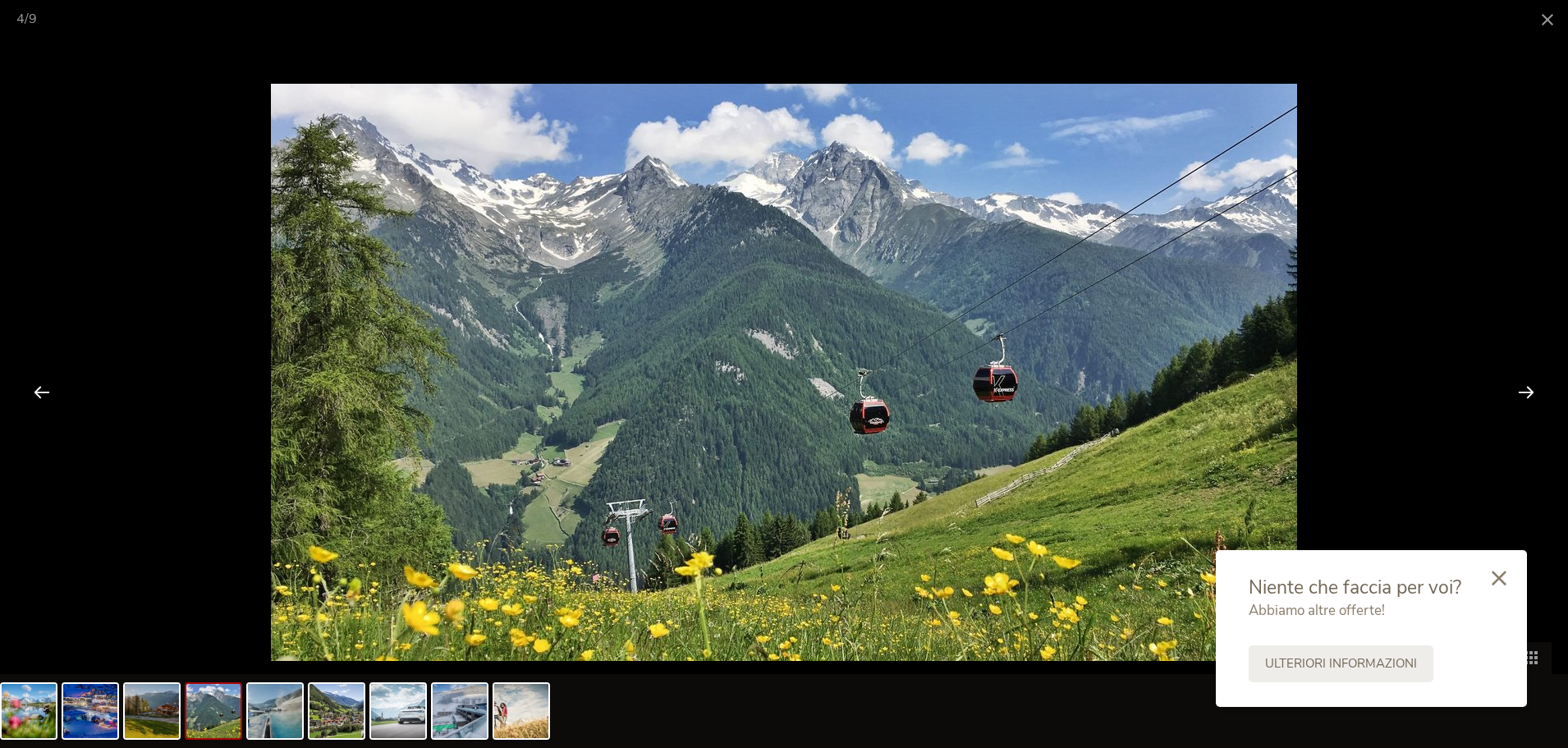
click at [1523, 393] on div at bounding box center [1526, 391] width 51 height 51
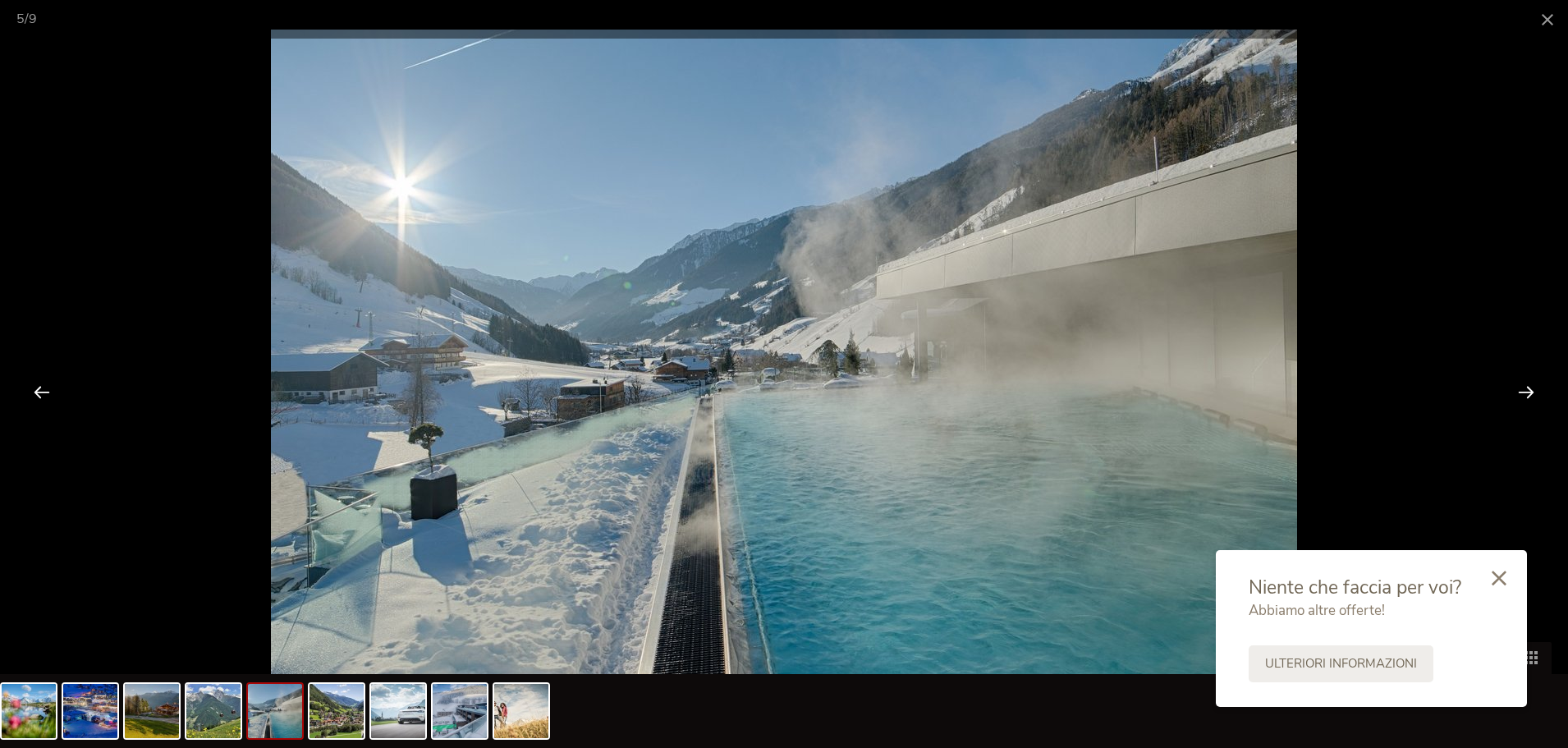
click at [1523, 393] on div at bounding box center [1526, 391] width 51 height 51
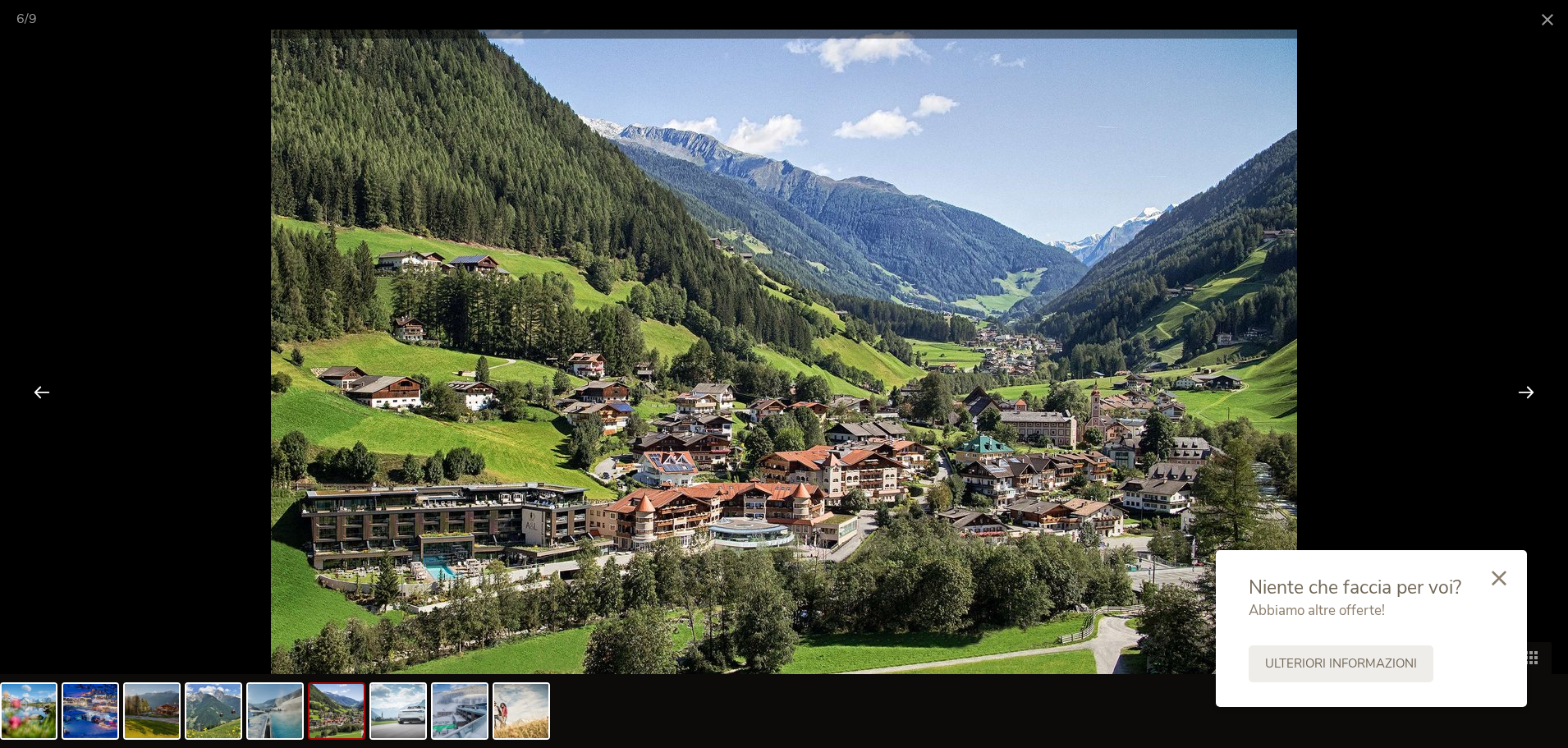
click at [1523, 393] on div at bounding box center [1526, 391] width 51 height 51
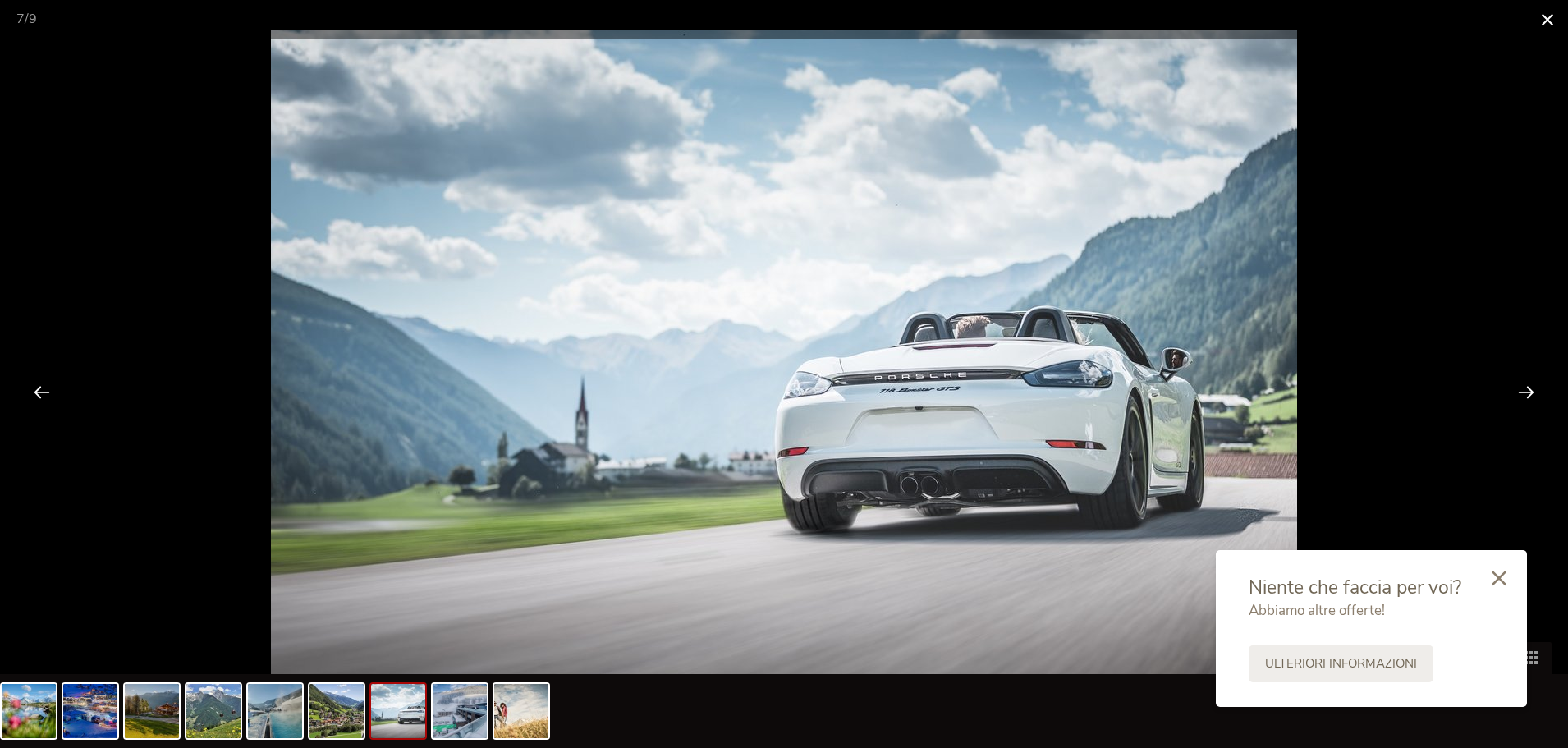
drag, startPoint x: 1546, startPoint y: 16, endPoint x: 1546, endPoint y: 29, distance: 13.0
click at [1546, 17] on span at bounding box center [1548, 19] width 41 height 39
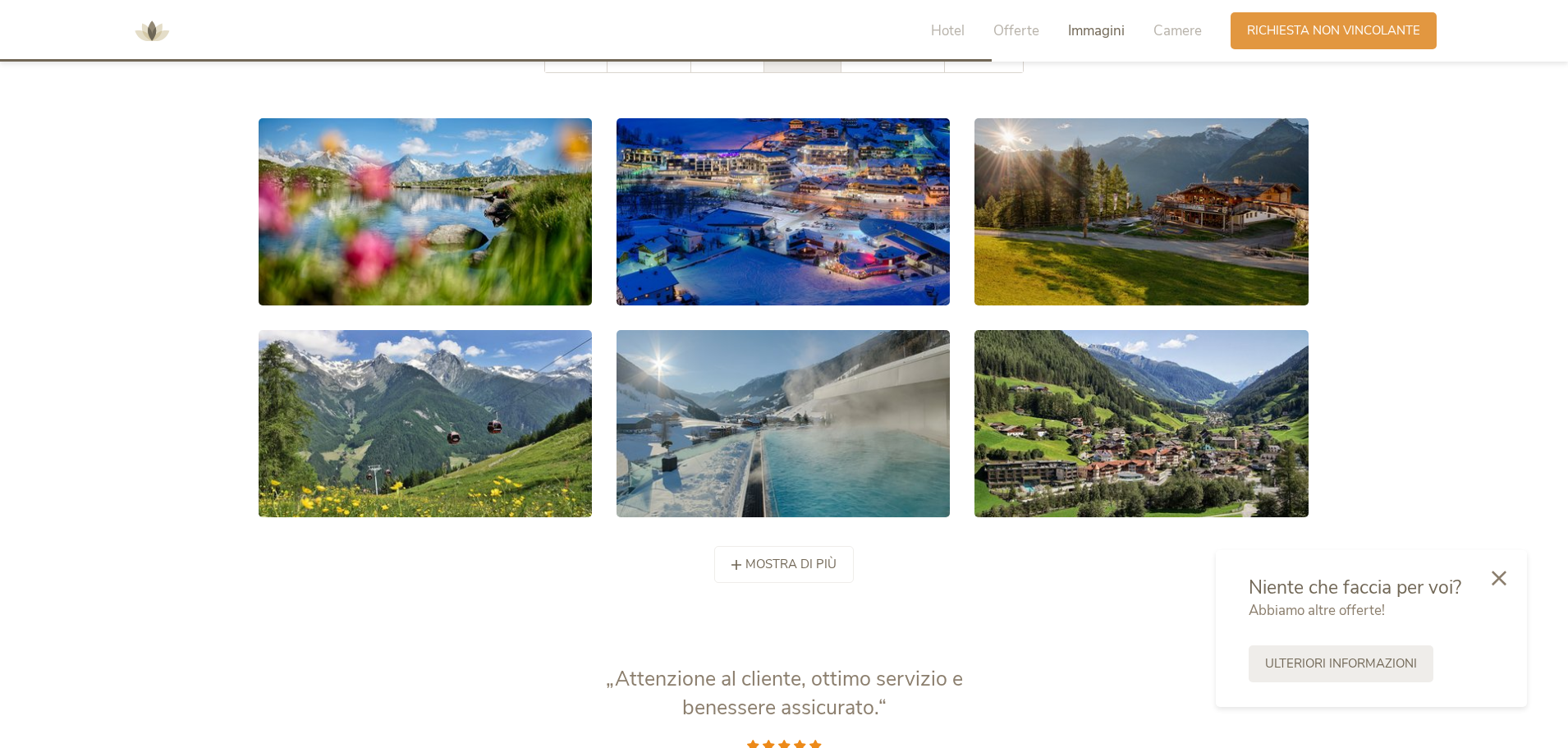
scroll to position [3174, 0]
